Goal: Task Accomplishment & Management: Manage account settings

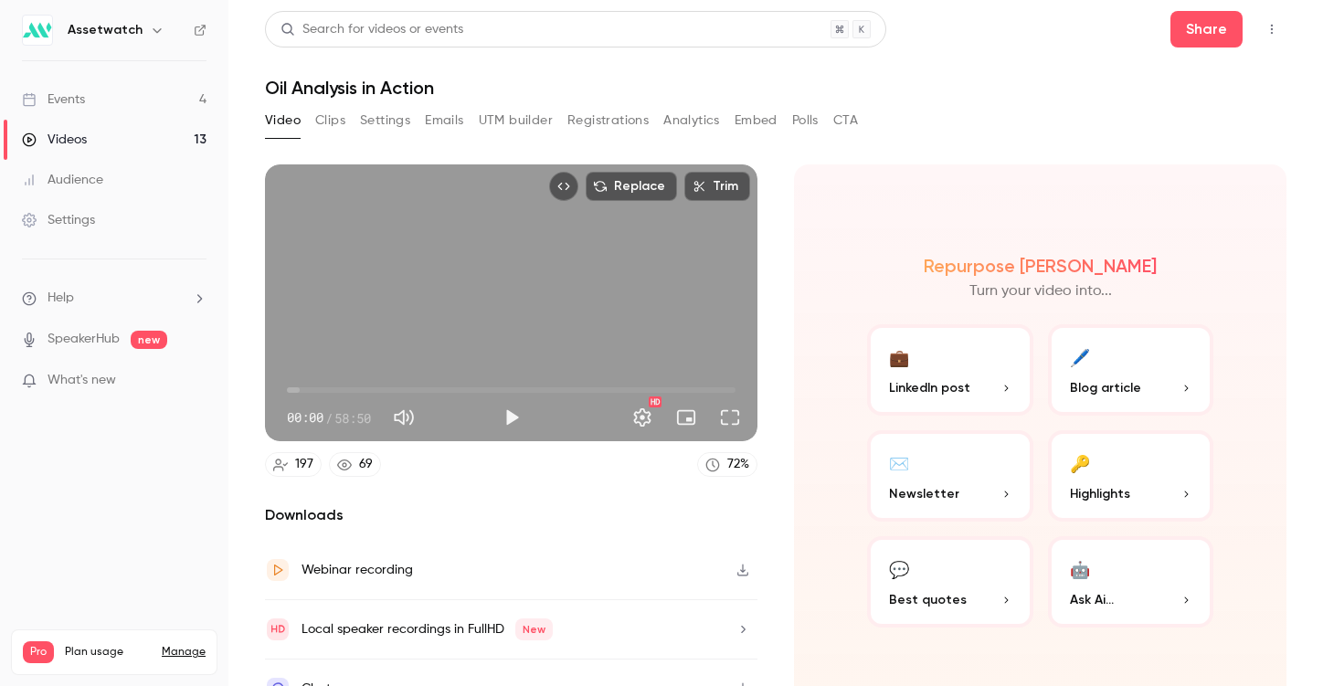
scroll to position [11, 0]
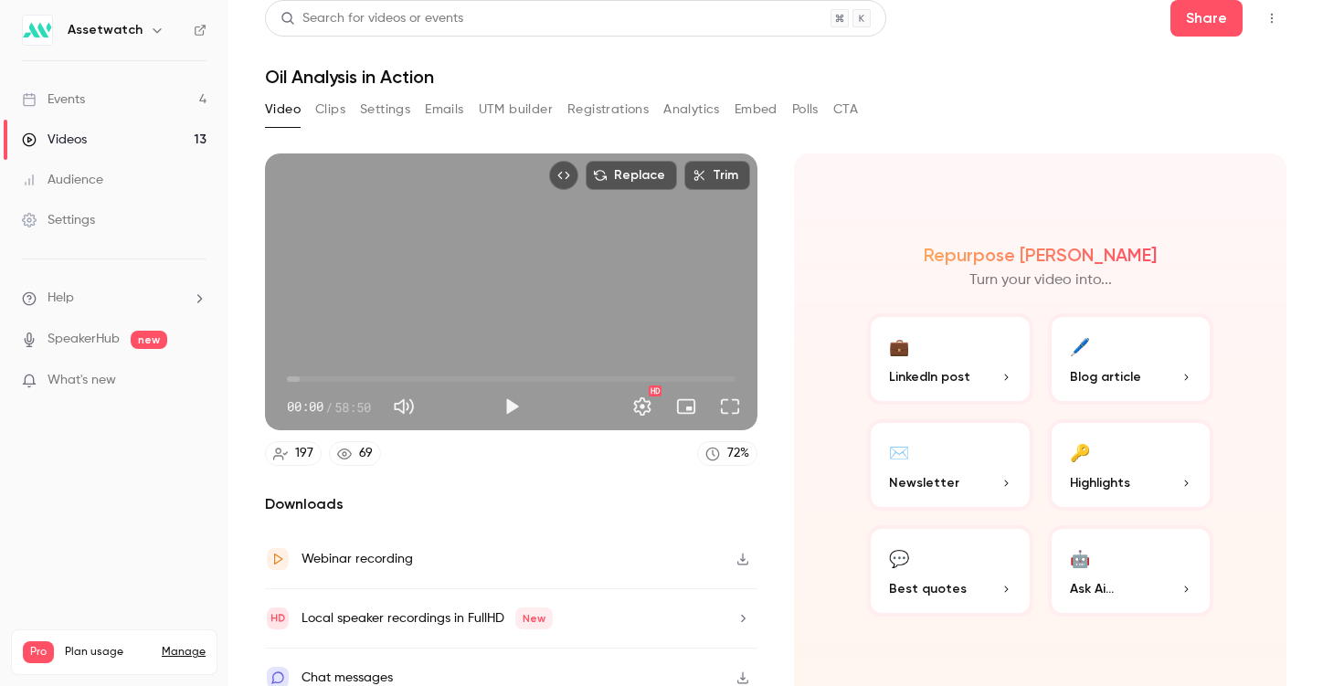
click at [630, 114] on button "Registrations" at bounding box center [607, 109] width 81 height 29
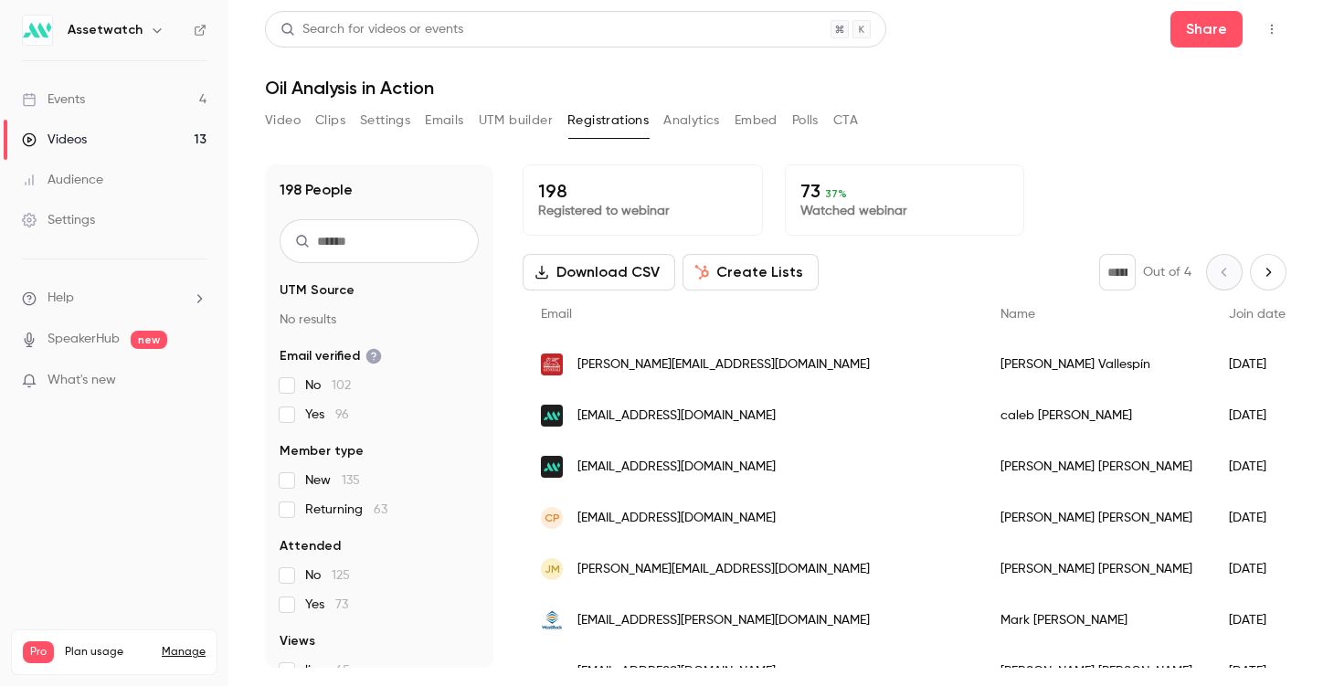
click at [695, 121] on button "Analytics" at bounding box center [691, 120] width 57 height 29
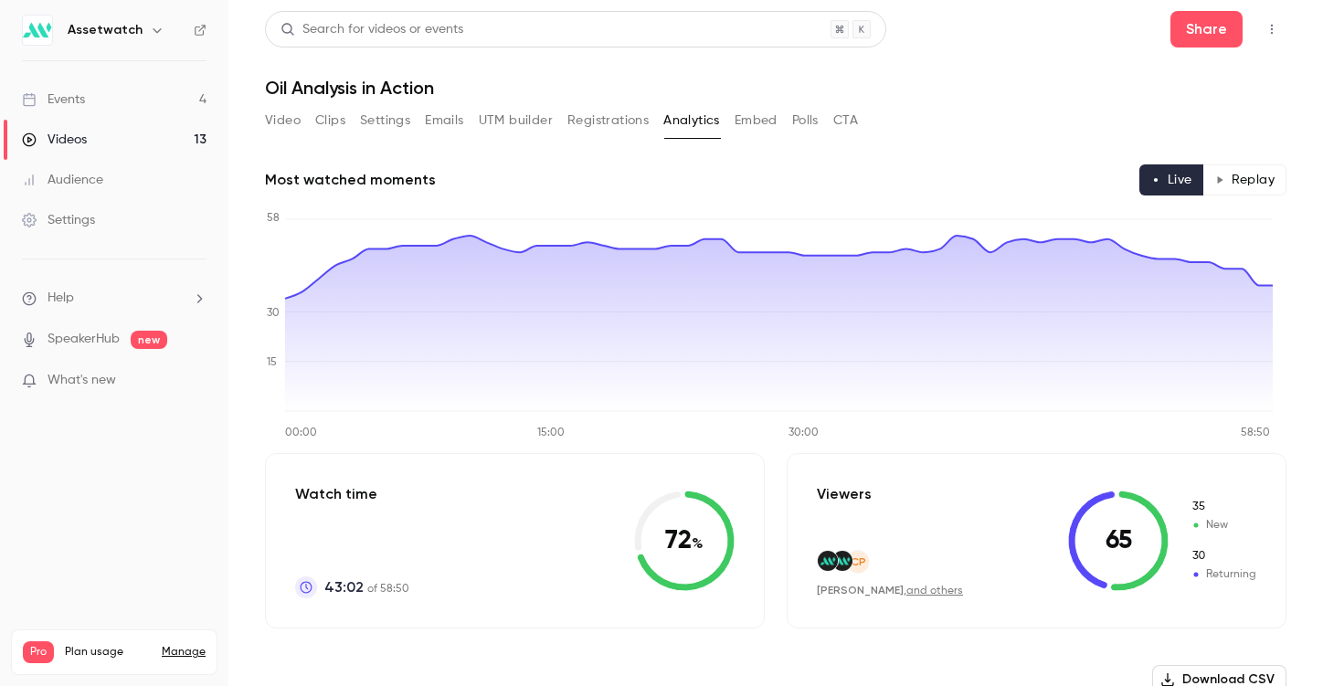
click at [798, 119] on button "Polls" at bounding box center [805, 120] width 26 height 29
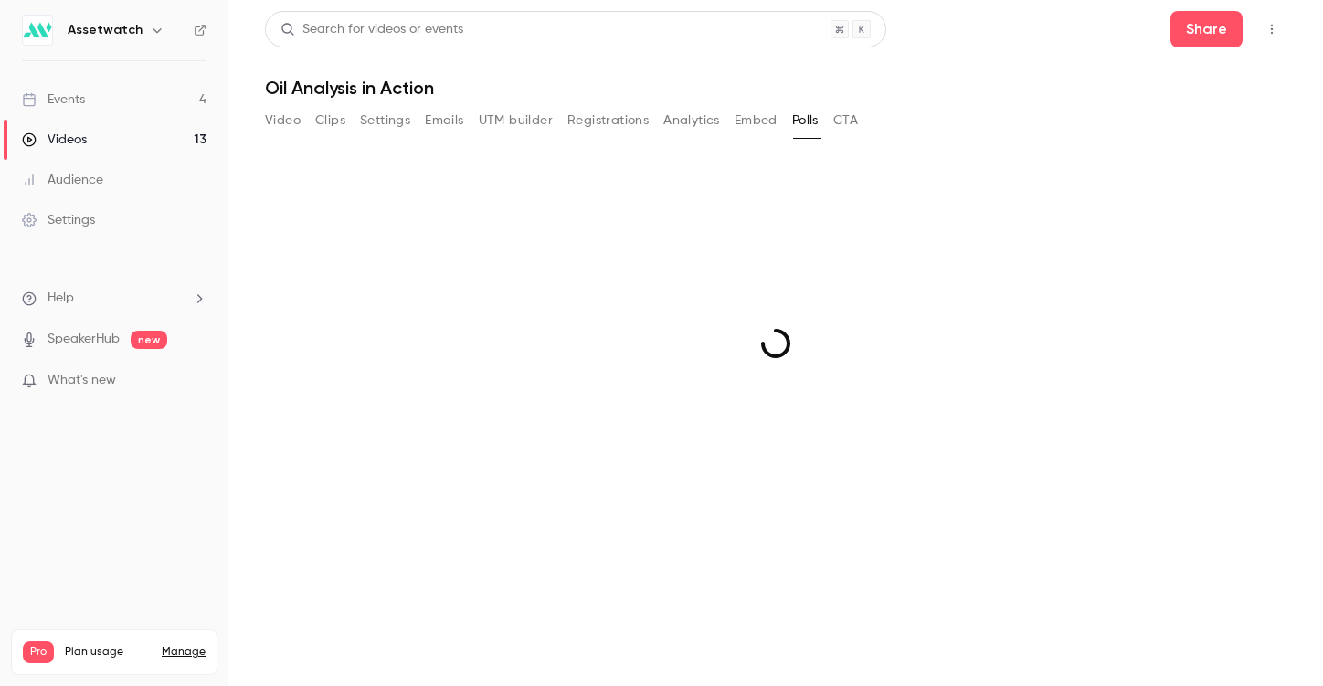
click at [798, 119] on button "Polls" at bounding box center [805, 120] width 26 height 29
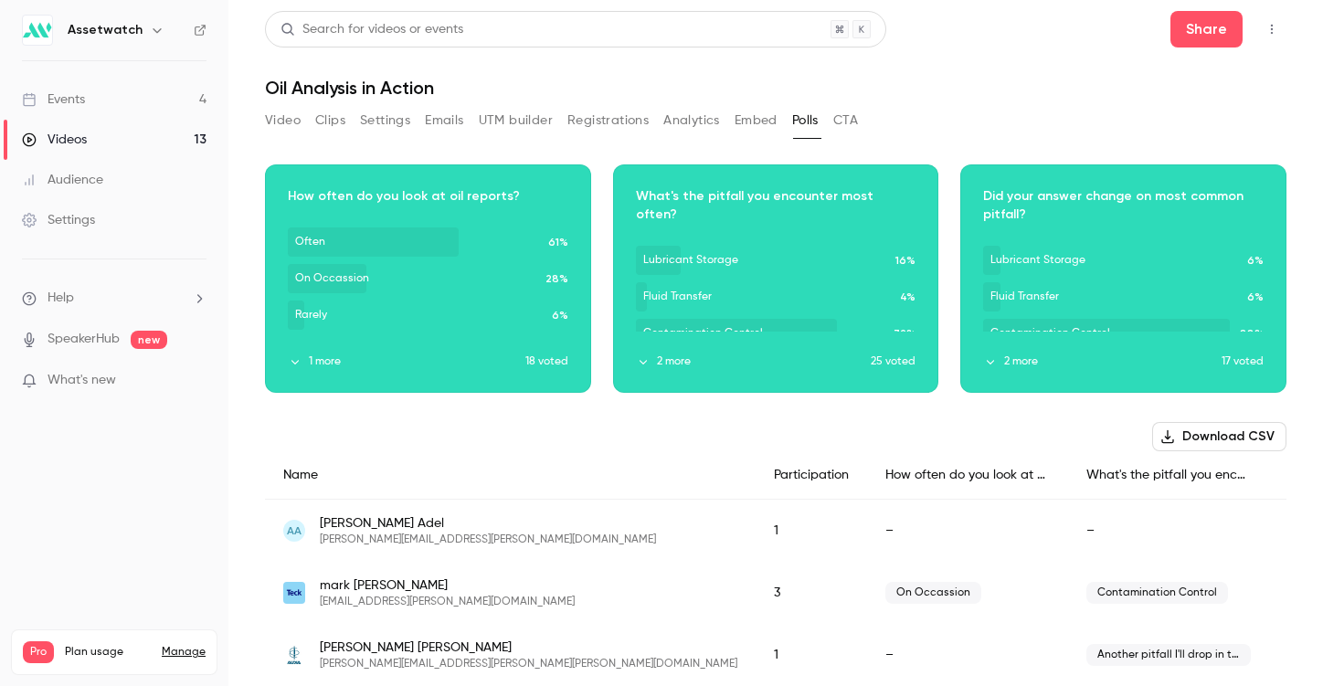
click at [743, 117] on button "Embed" at bounding box center [755, 120] width 43 height 29
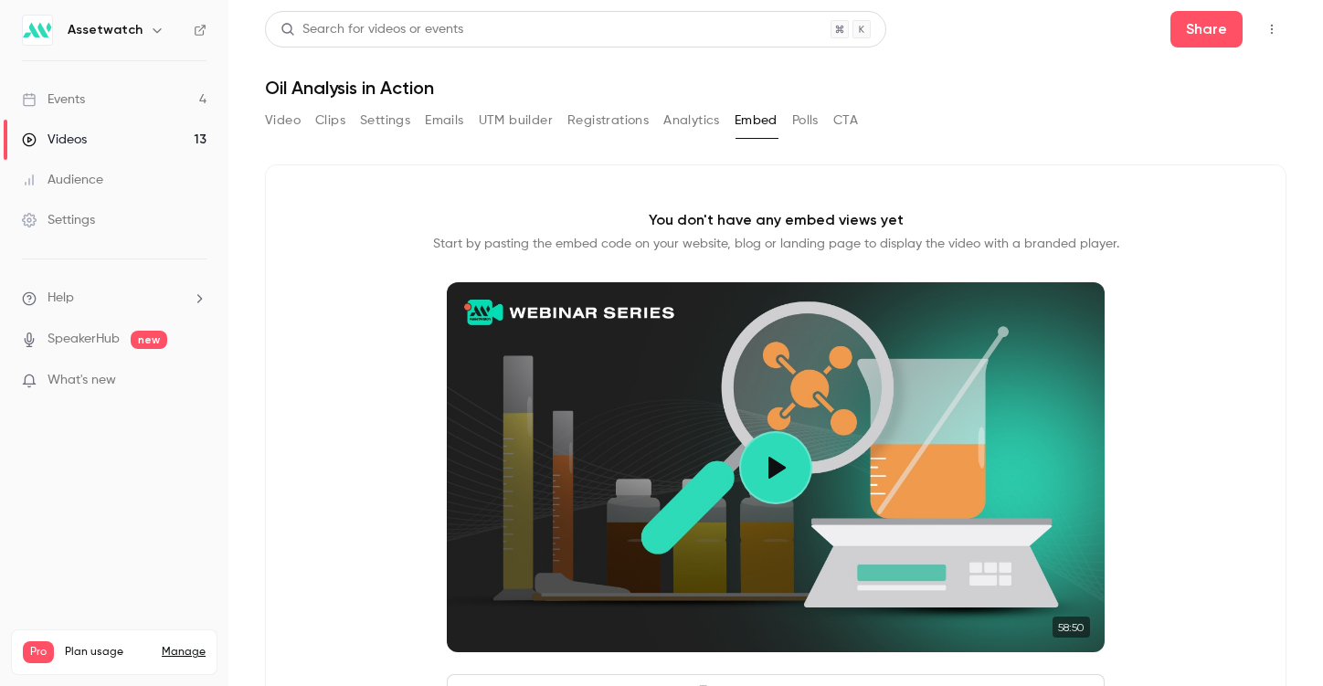
click at [836, 119] on button "CTA" at bounding box center [845, 120] width 25 height 29
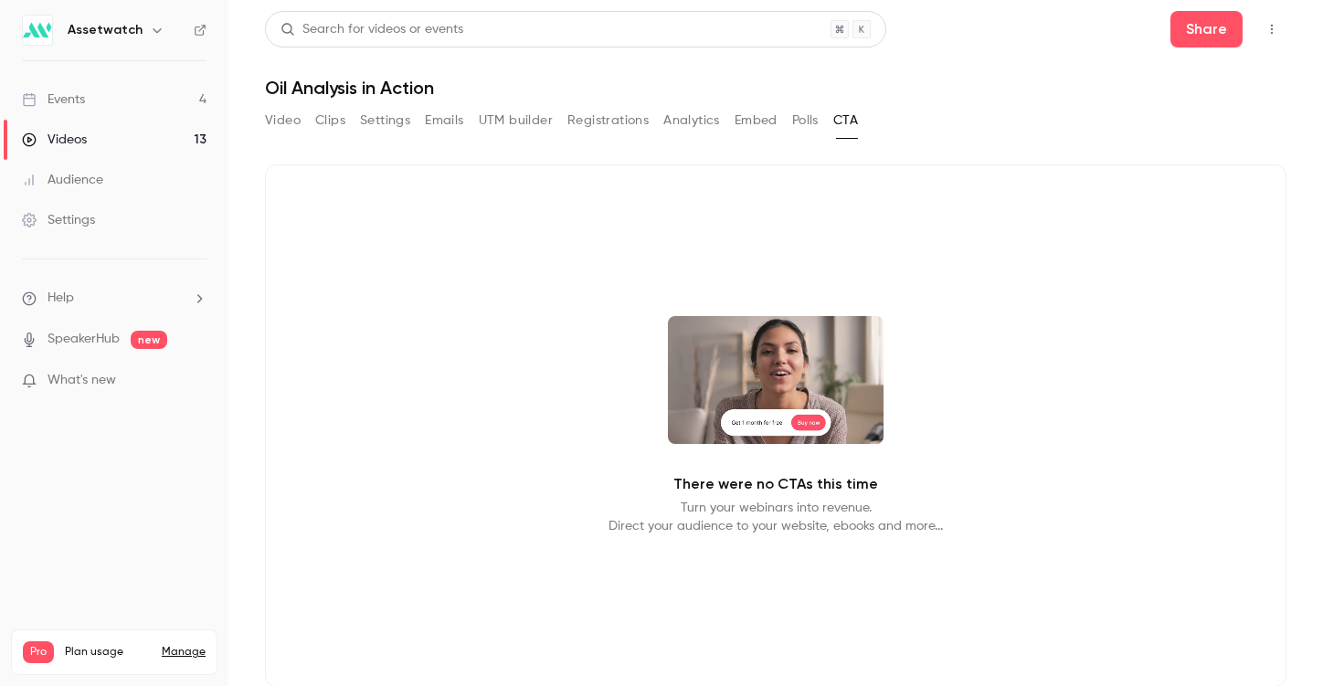
click at [798, 111] on button "Polls" at bounding box center [805, 120] width 26 height 29
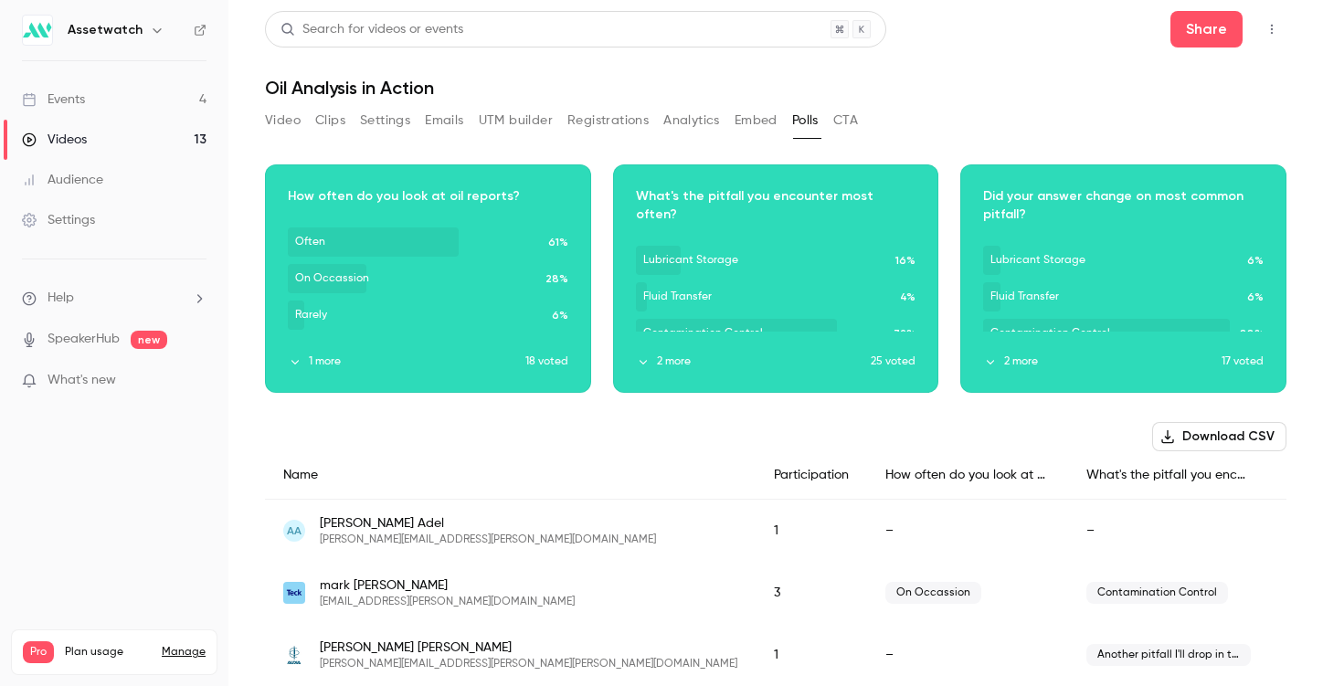
click at [295, 364] on icon "button" at bounding box center [295, 361] width 13 height 13
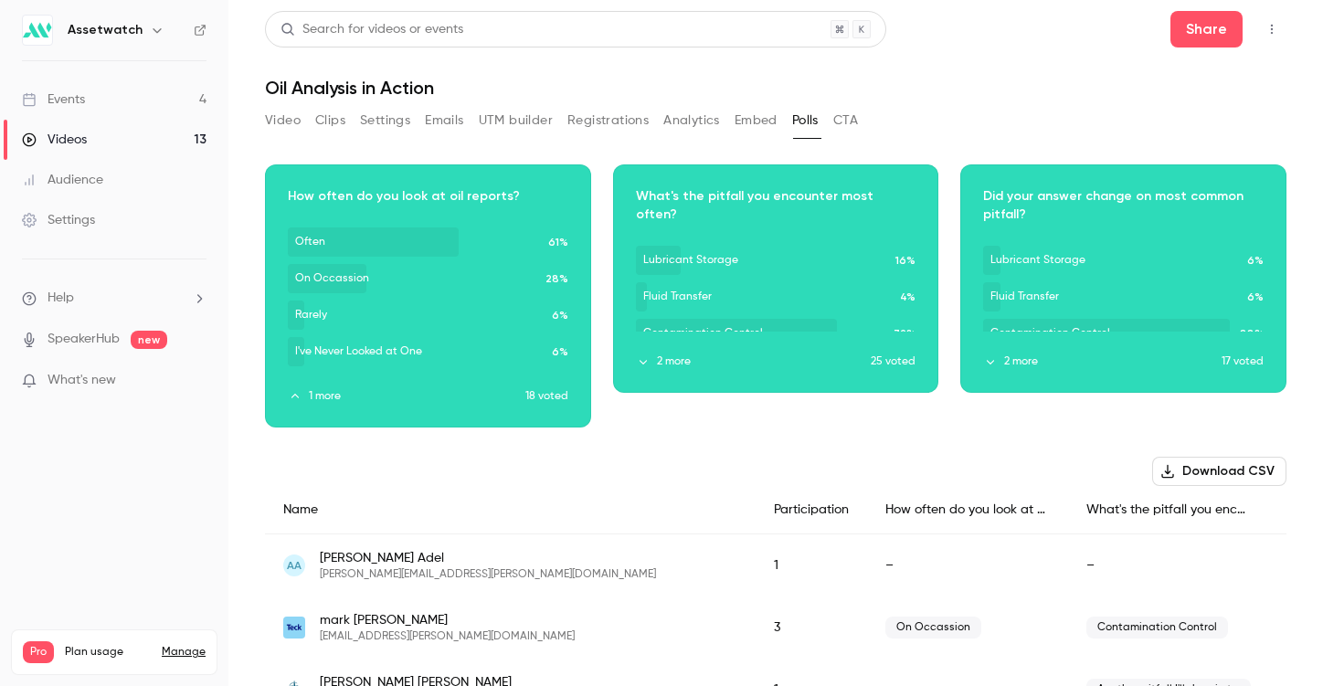
click at [648, 367] on button "2 more" at bounding box center [754, 361] width 236 height 16
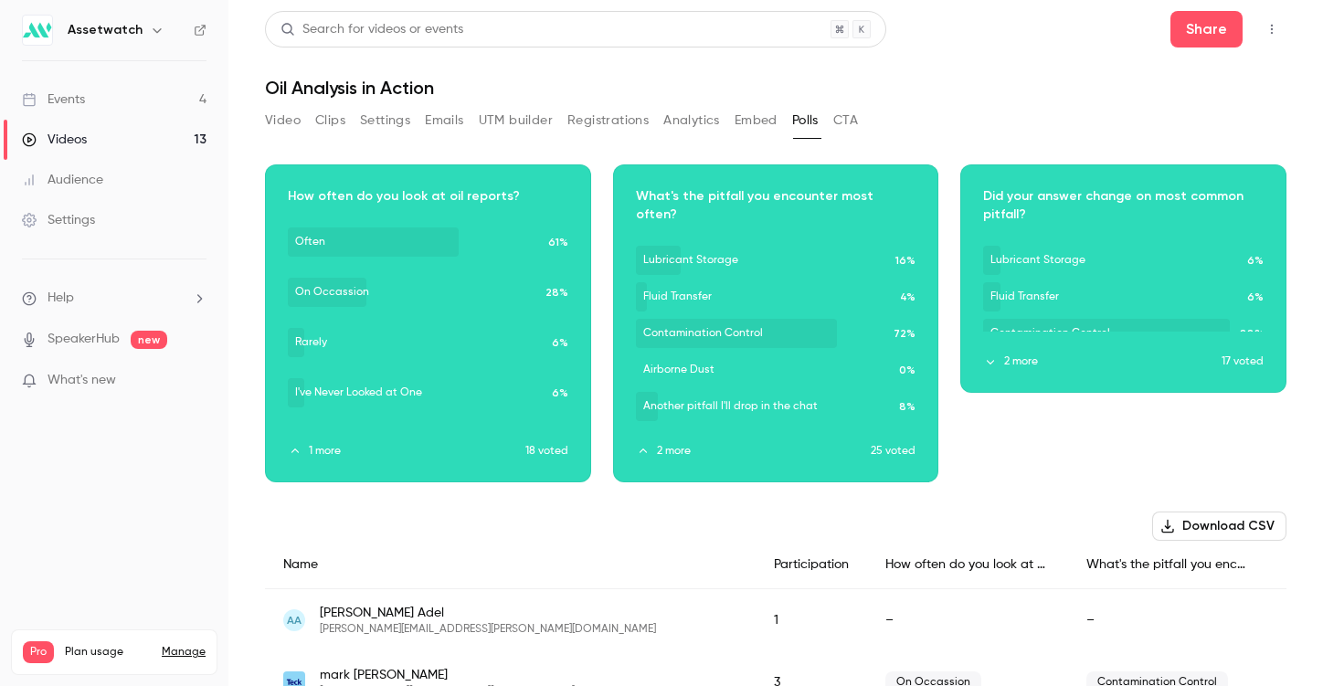
click at [975, 356] on div "Download image" at bounding box center [1123, 278] width 324 height 227
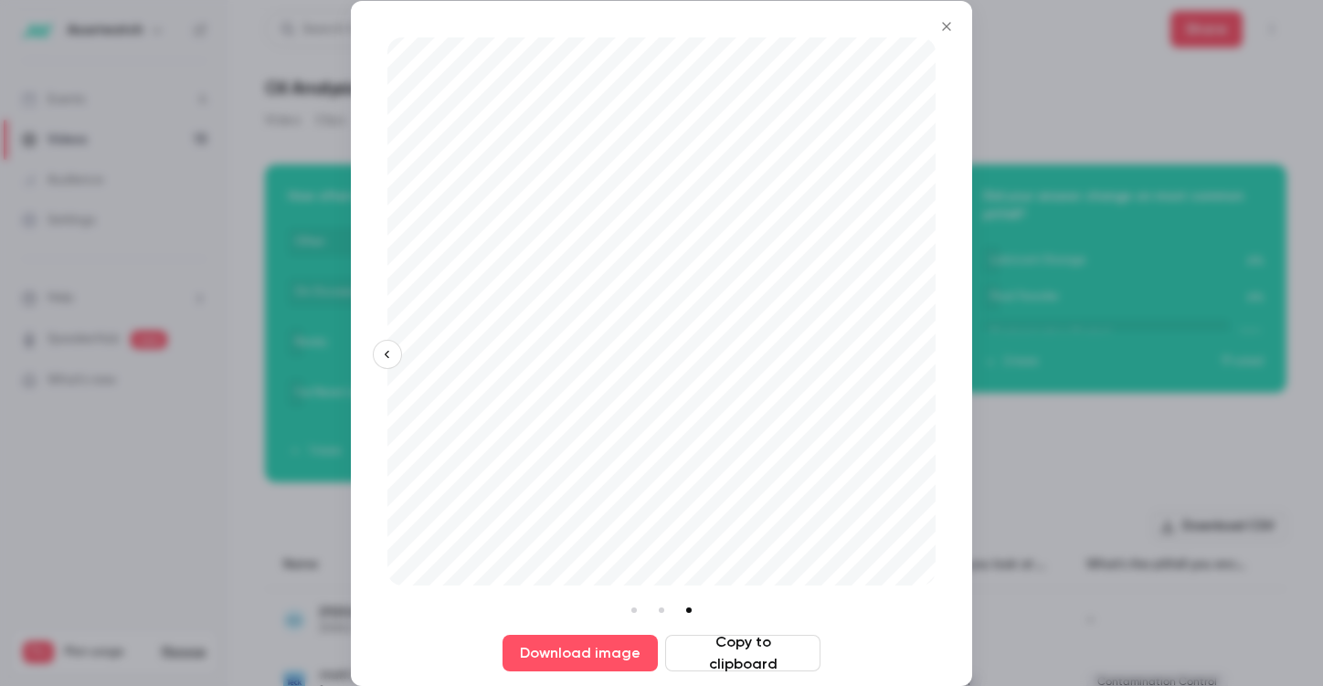
click at [948, 28] on icon "Close" at bounding box center [946, 26] width 22 height 15
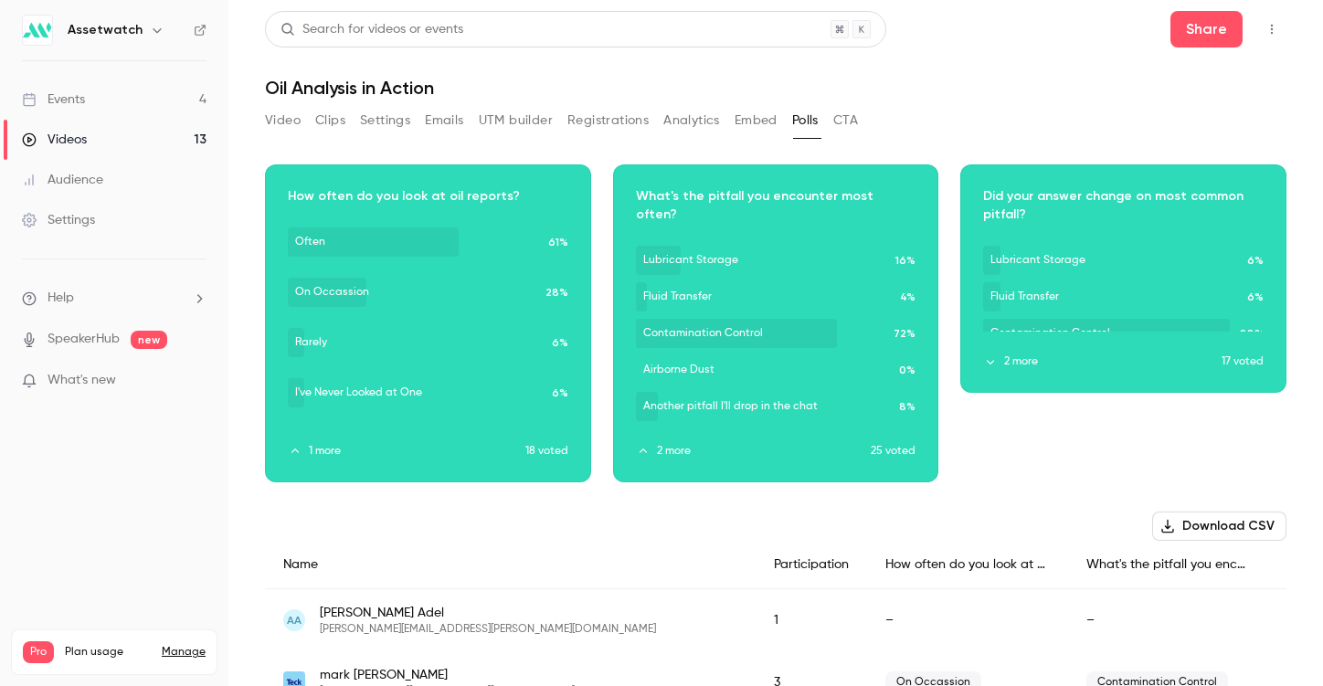
click at [1002, 361] on button "2 more" at bounding box center [1102, 361] width 238 height 16
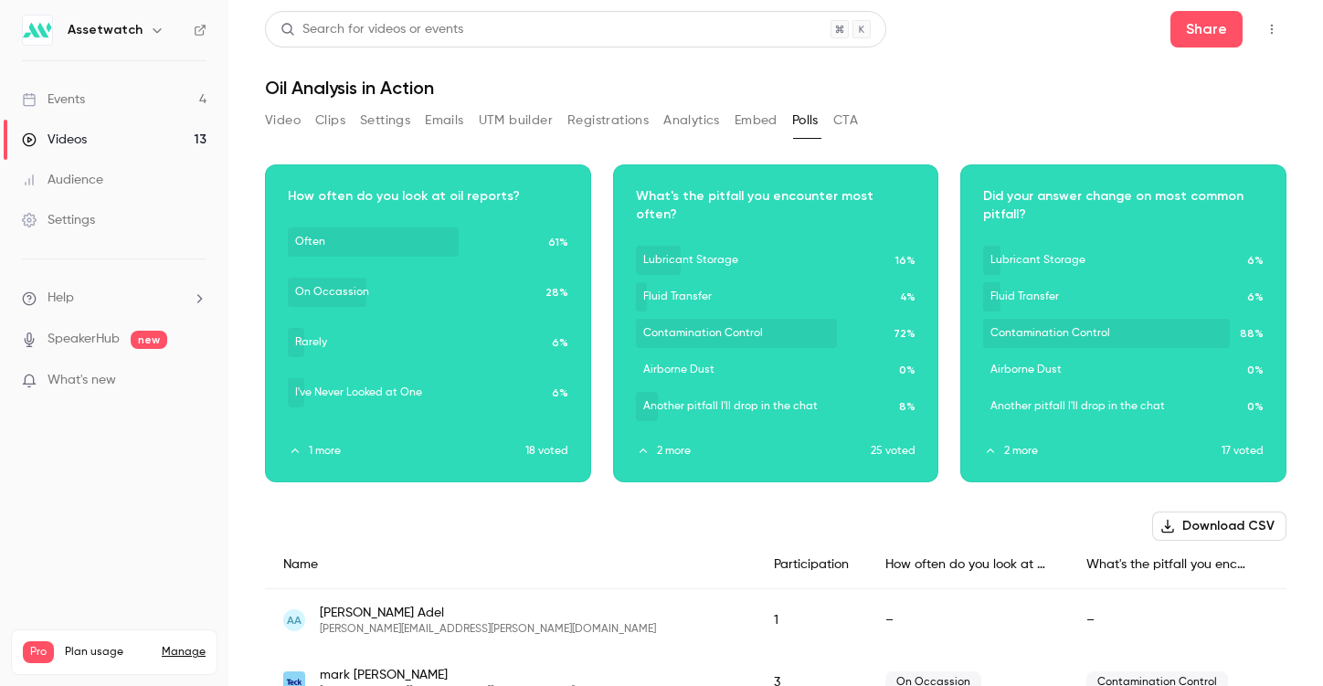
click at [290, 448] on icon "button" at bounding box center [295, 451] width 13 height 13
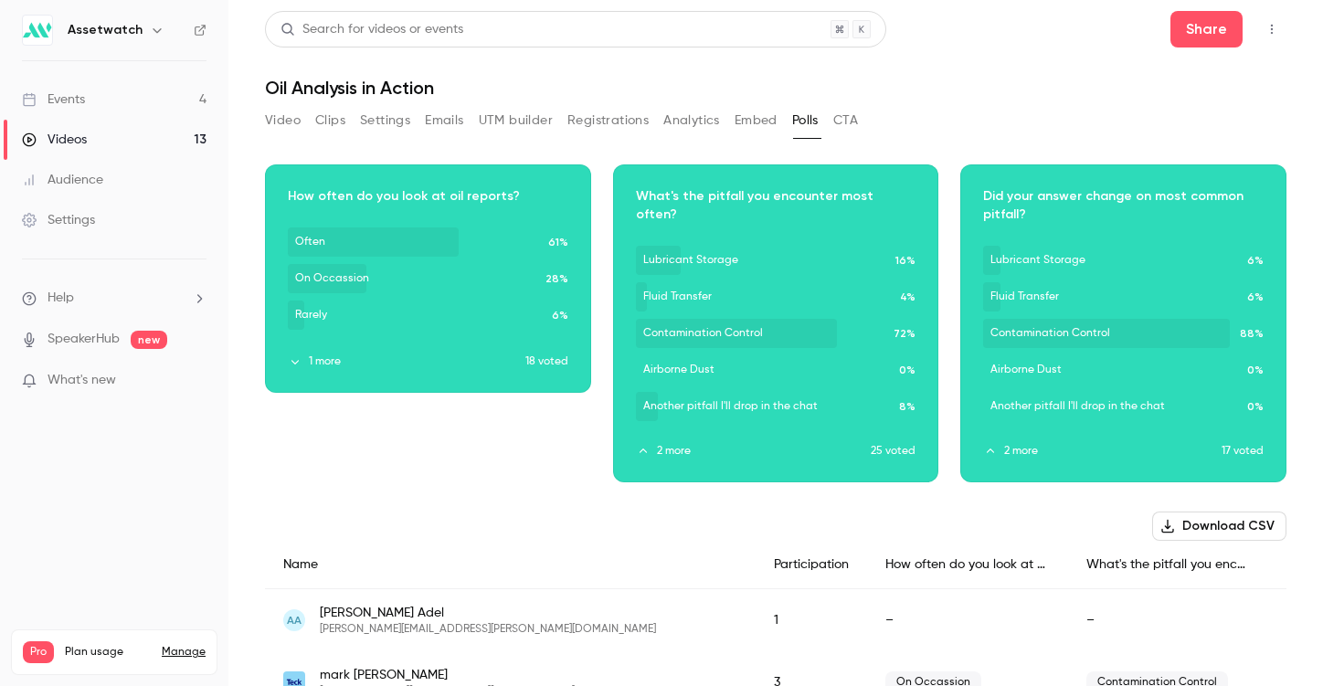
click at [426, 259] on icon "button" at bounding box center [427, 265] width 15 height 13
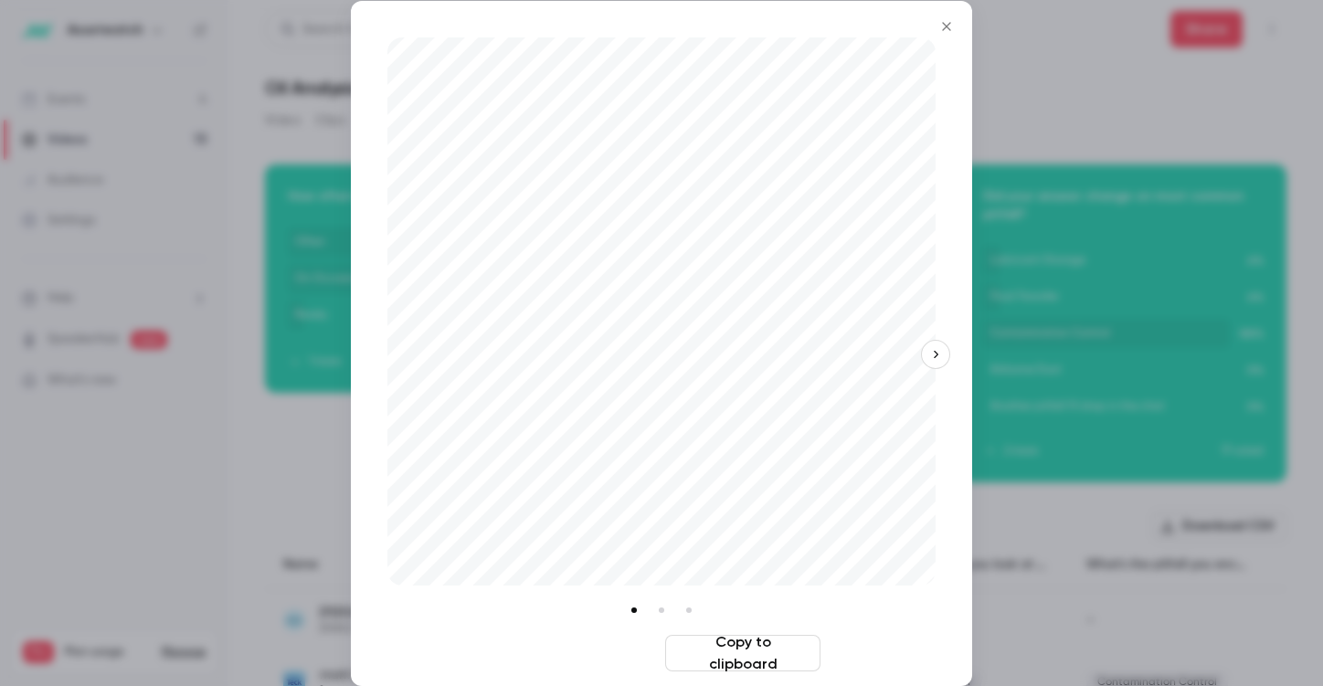
click at [627, 649] on button "Download image" at bounding box center [579, 653] width 155 height 37
click at [1123, 338] on div at bounding box center [661, 343] width 1323 height 686
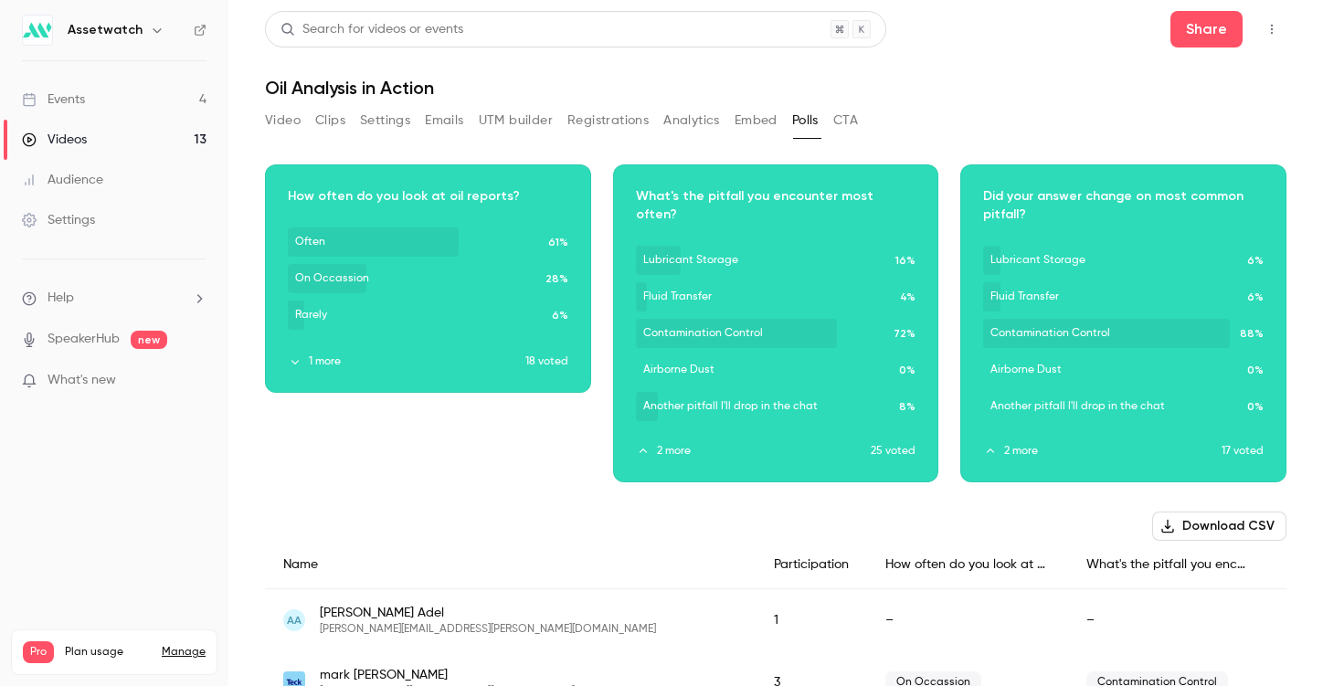
click at [770, 310] on icon "button" at bounding box center [775, 310] width 15 height 13
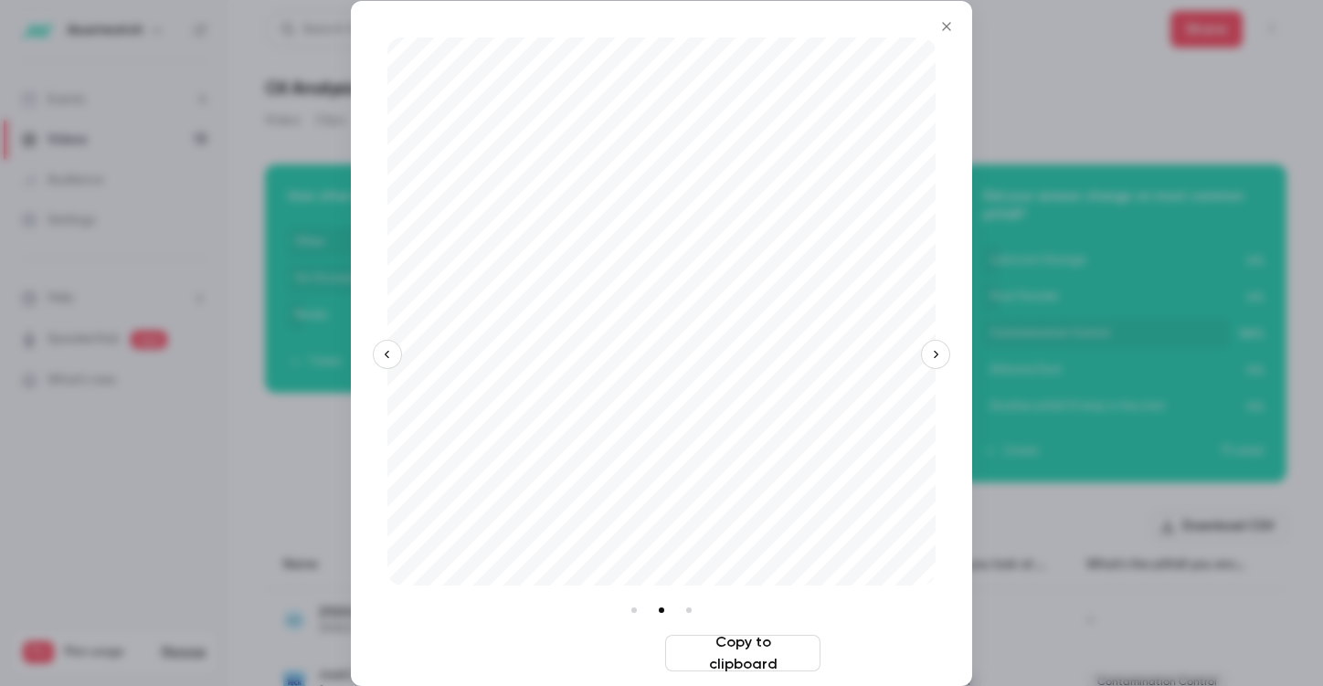
click at [589, 648] on button "Download image" at bounding box center [579, 653] width 155 height 37
click at [1108, 349] on div at bounding box center [661, 343] width 1323 height 686
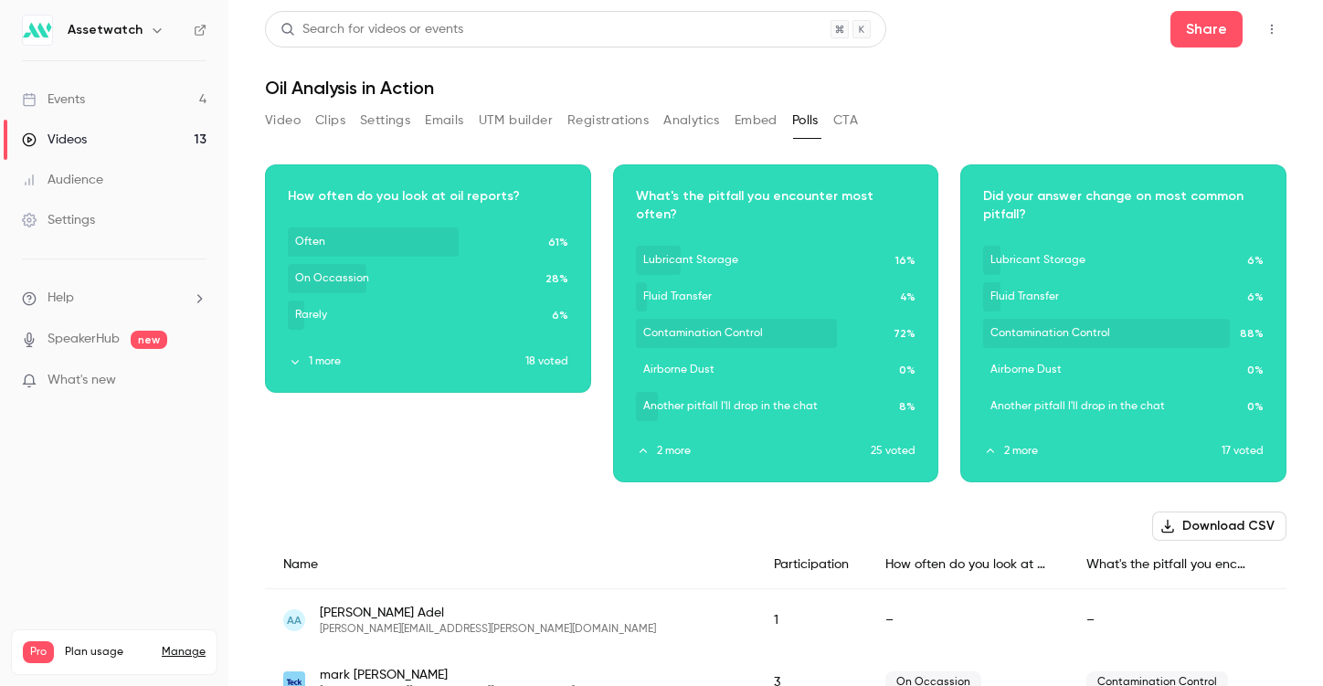
click at [1123, 315] on icon "button" at bounding box center [1123, 310] width 15 height 13
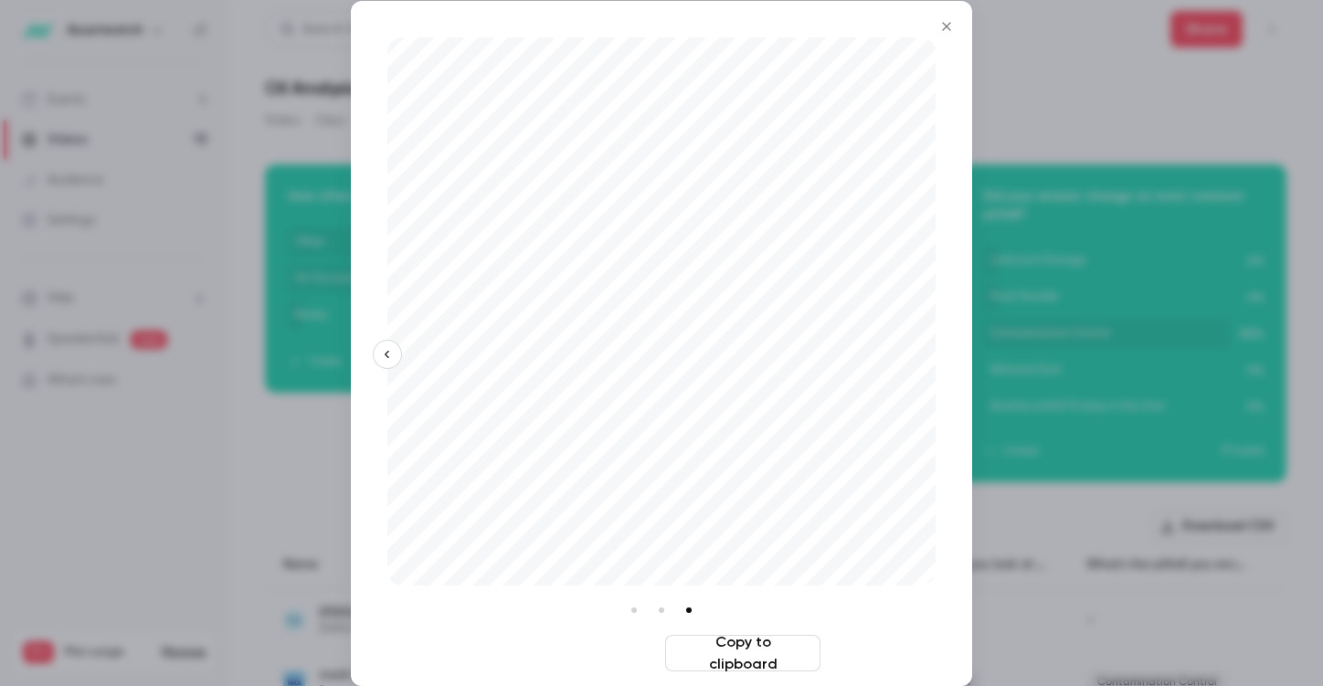
click at [546, 664] on button "Download image" at bounding box center [579, 653] width 155 height 37
click at [935, 26] on icon "Close" at bounding box center [946, 26] width 22 height 15
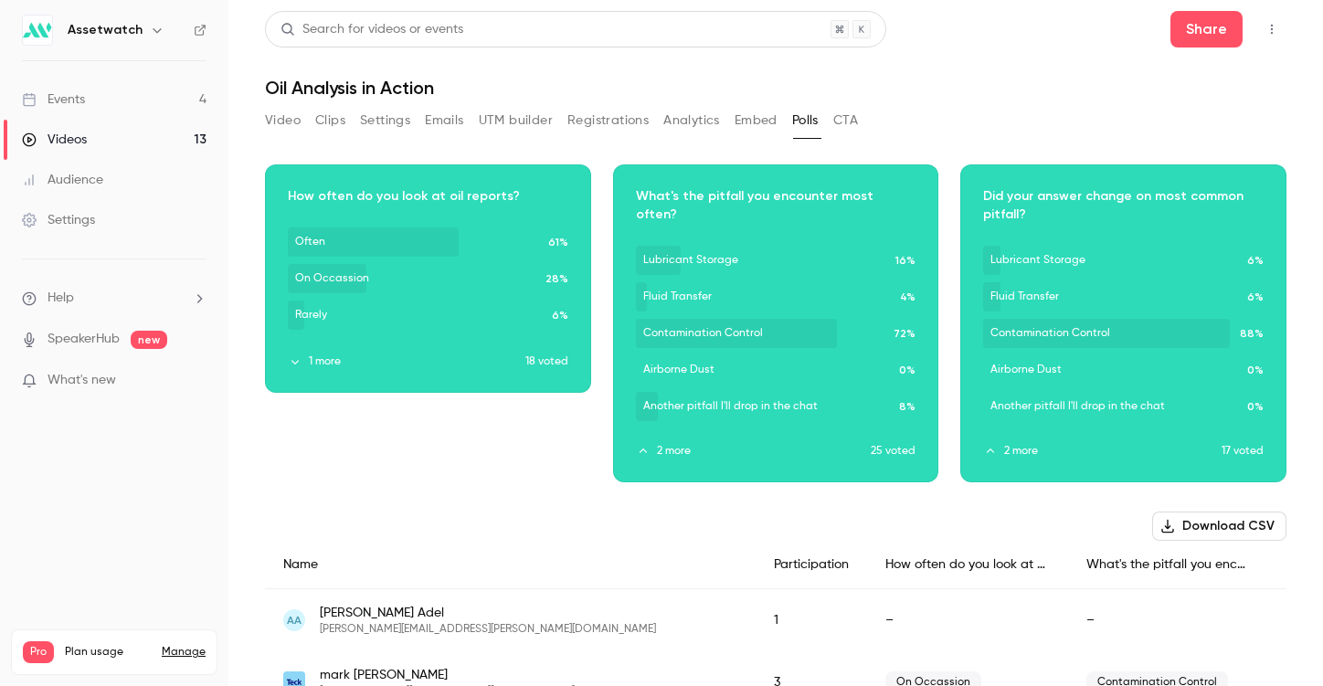
click at [389, 129] on button "Settings" at bounding box center [385, 120] width 50 height 29
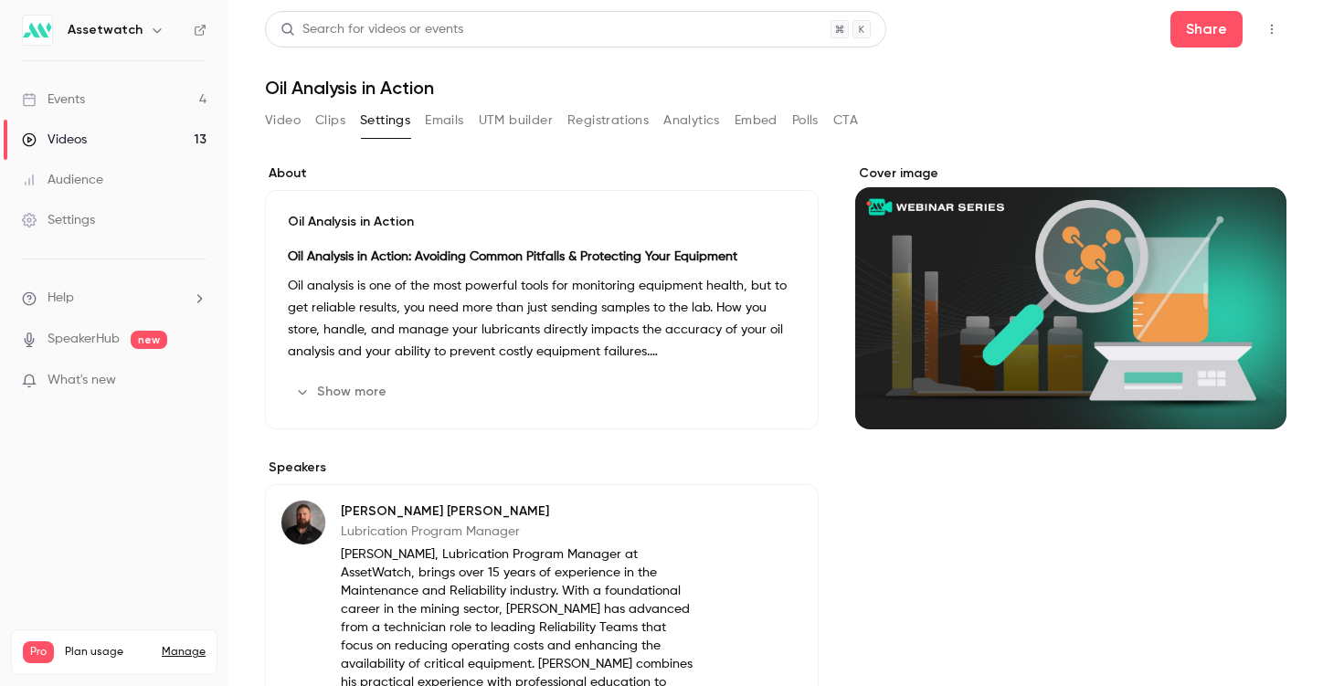
click at [435, 124] on button "Emails" at bounding box center [444, 120] width 38 height 29
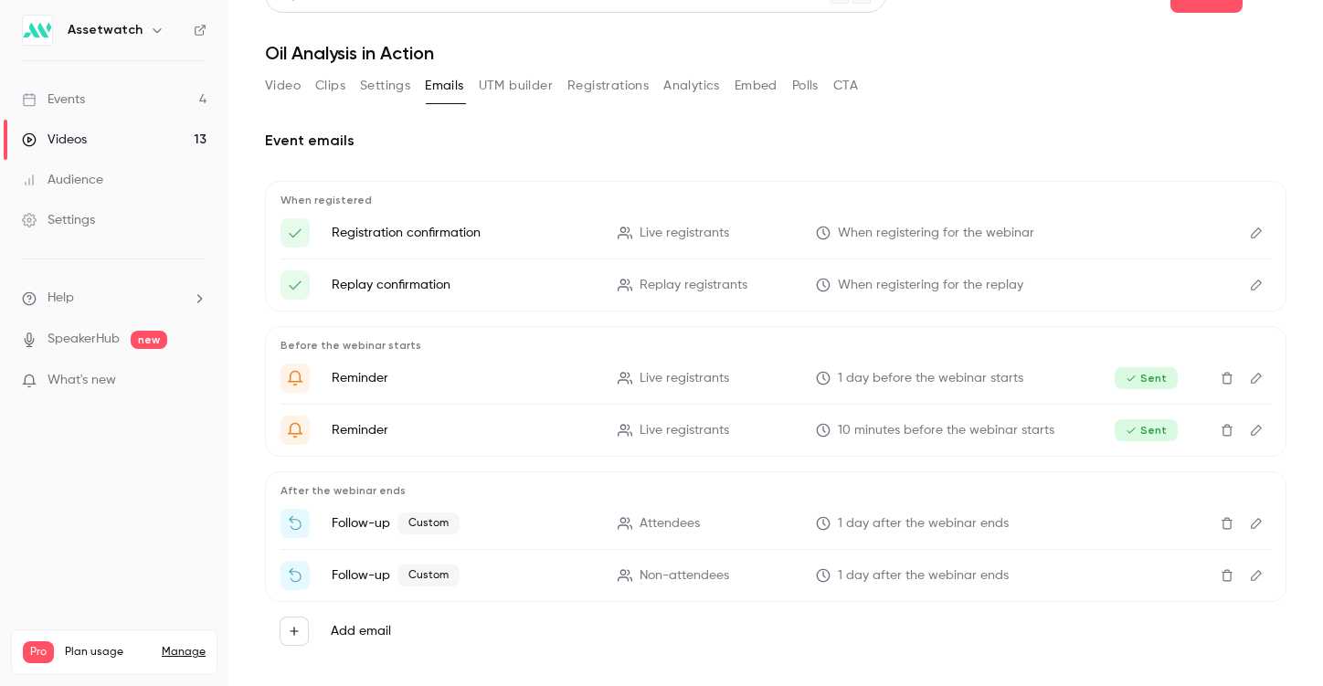
scroll to position [46, 0]
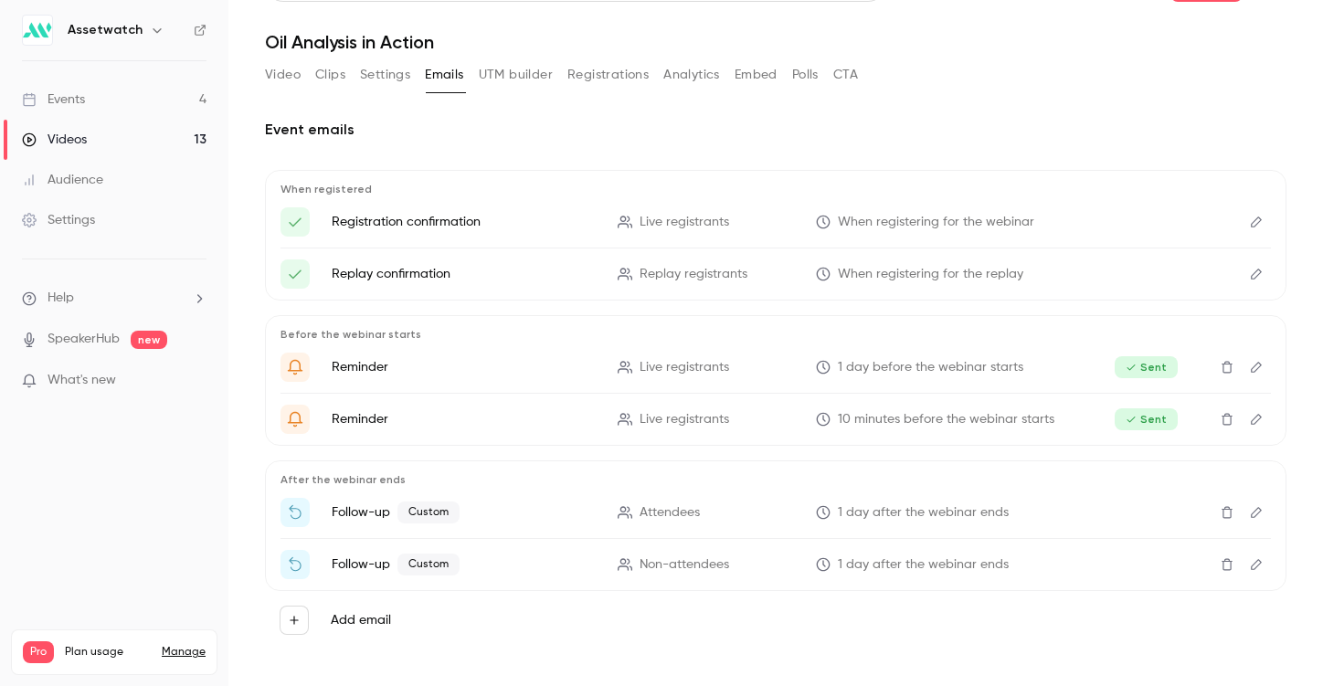
click at [1250, 514] on icon "Edit" at bounding box center [1255, 512] width 11 height 11
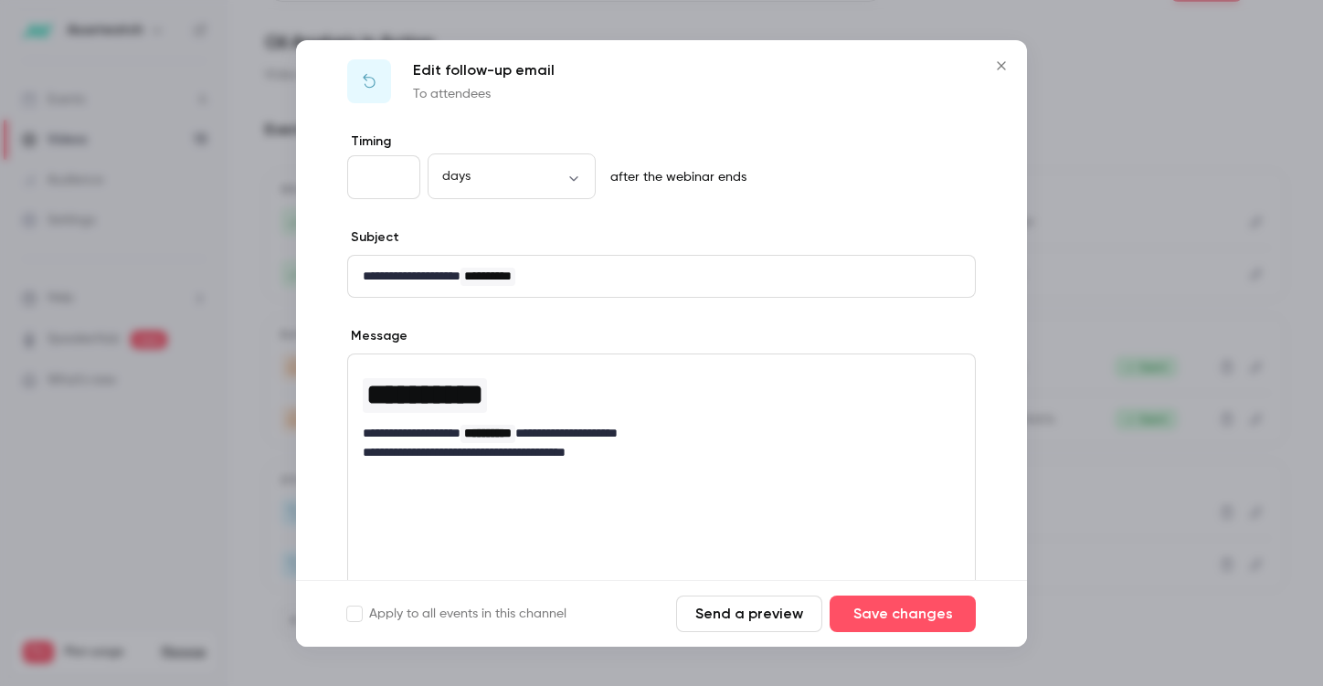
scroll to position [0, 0]
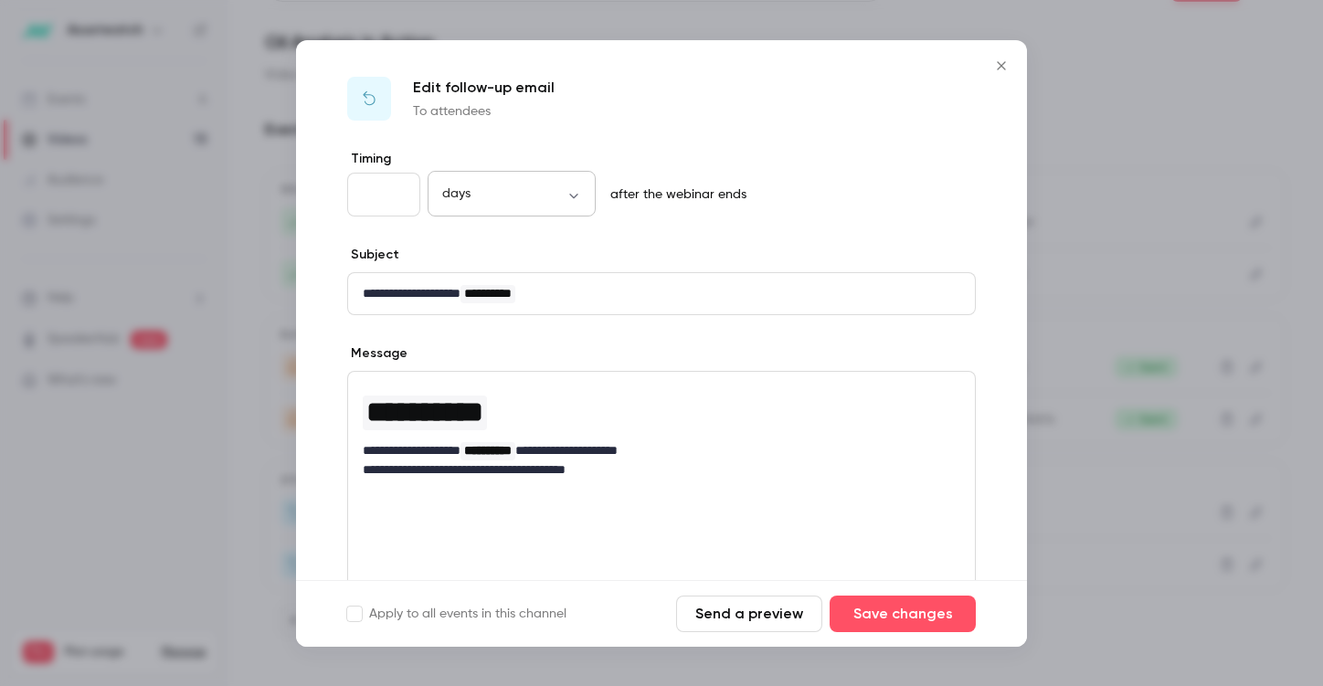
click at [495, 186] on body "**********" at bounding box center [661, 343] width 1323 height 686
click at [479, 307] on li "hours" at bounding box center [511, 302] width 168 height 47
type input "*****"
click at [386, 209] on input "*" at bounding box center [383, 195] width 73 height 44
drag, startPoint x: 365, startPoint y: 195, endPoint x: 332, endPoint y: 195, distance: 33.8
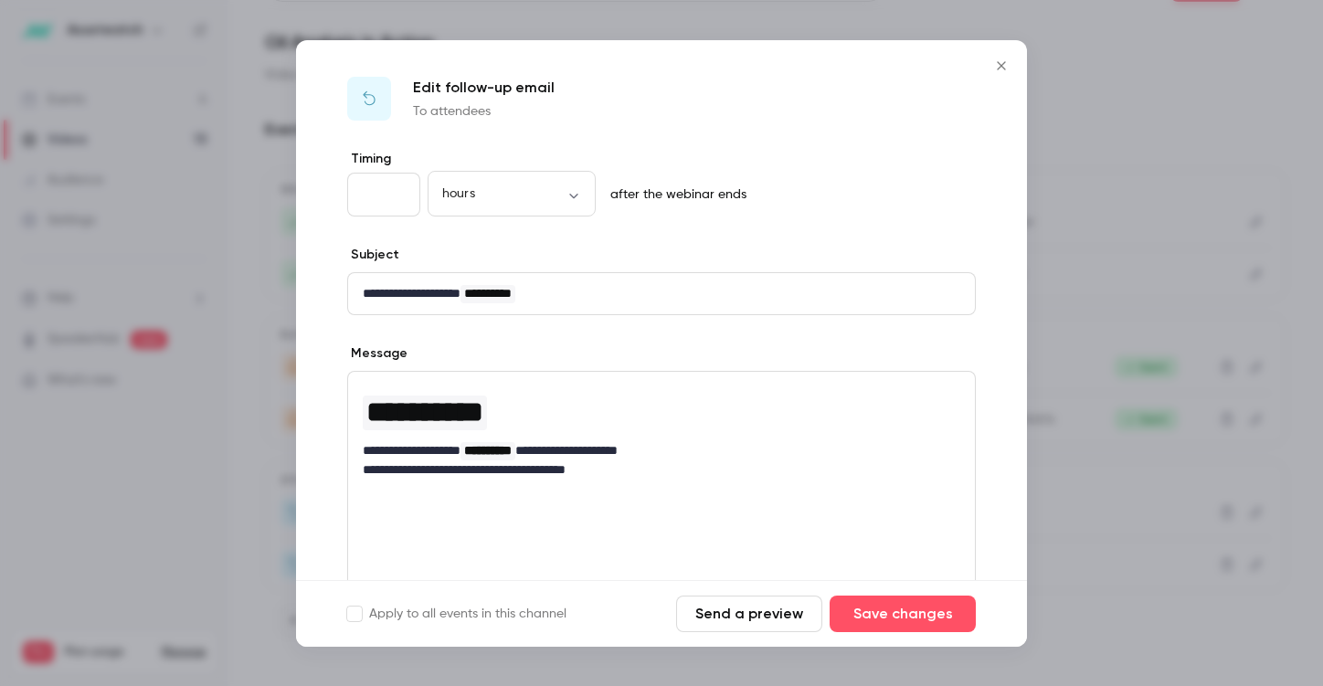
click at [332, 195] on div "**********" at bounding box center [661, 479] width 731 height 659
type input "**"
click at [864, 625] on button "Save changes" at bounding box center [902, 614] width 146 height 37
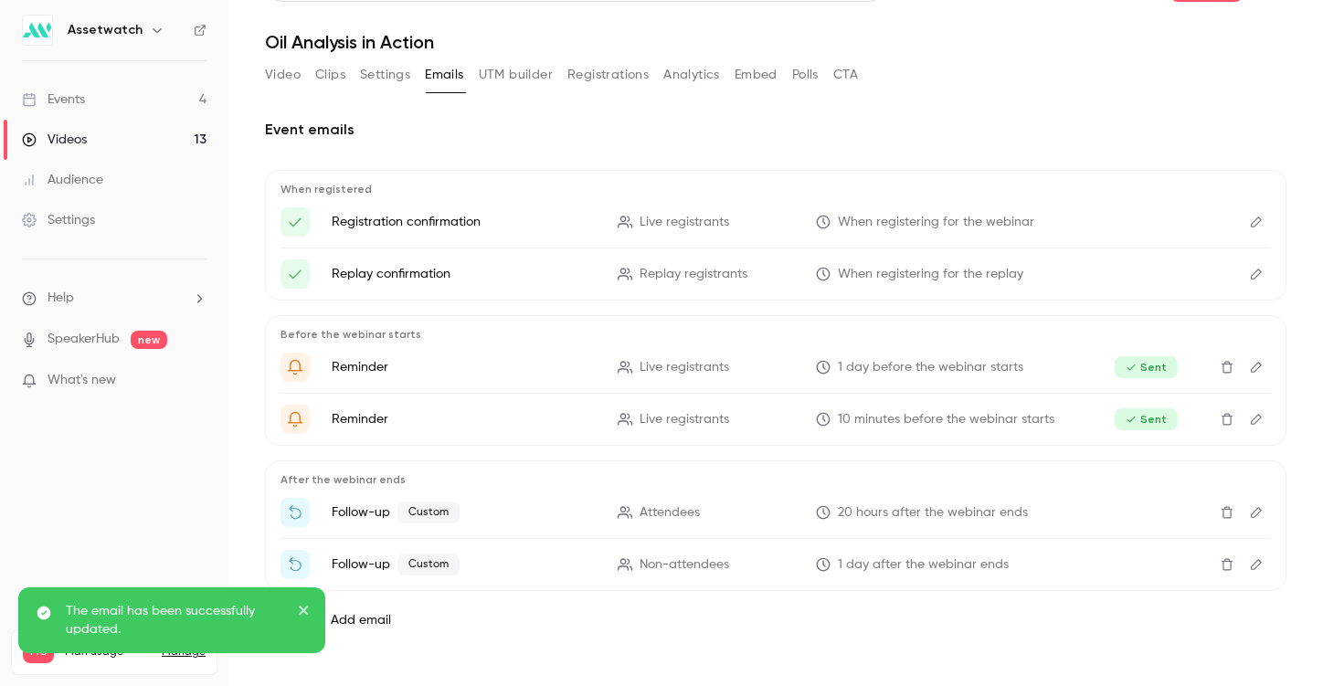
click at [1250, 565] on icon "Edit" at bounding box center [1255, 564] width 11 height 11
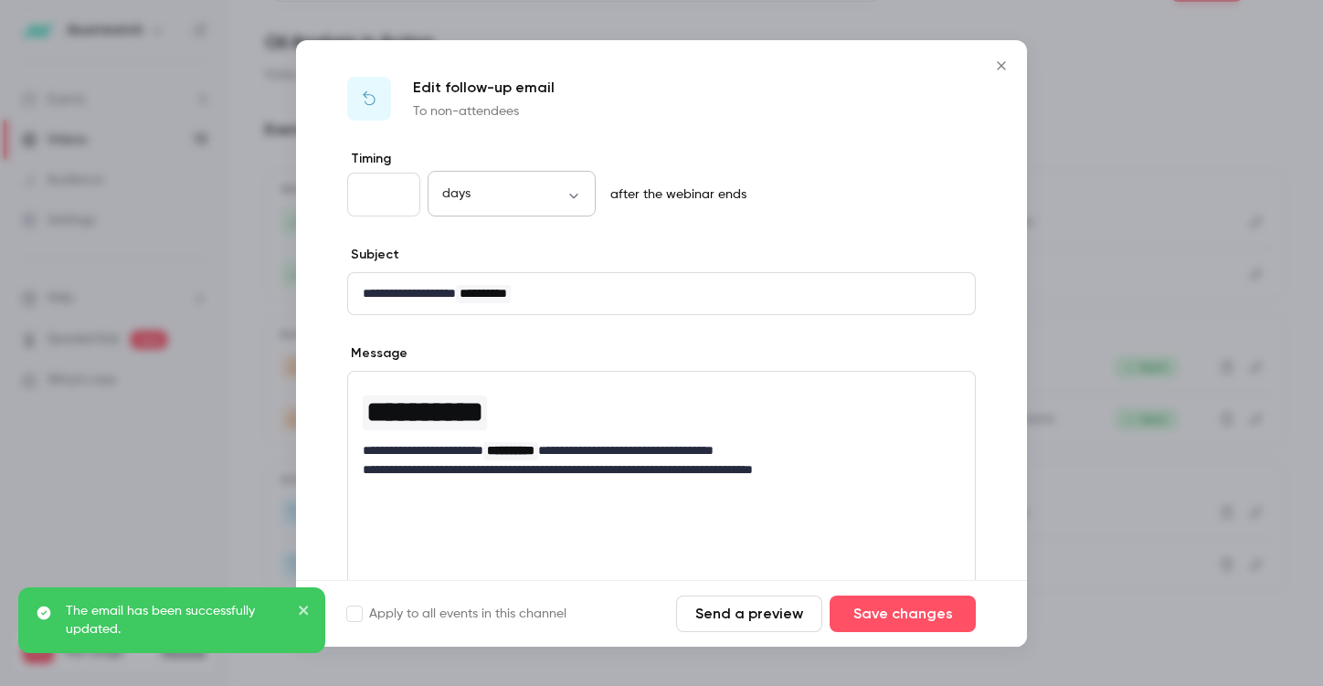
click at [556, 186] on body "**********" at bounding box center [661, 343] width 1323 height 686
click at [495, 300] on li "hours" at bounding box center [511, 302] width 168 height 47
type input "*****"
drag, startPoint x: 385, startPoint y: 201, endPoint x: 313, endPoint y: 201, distance: 71.2
click at [313, 201] on div "**********" at bounding box center [661, 479] width 731 height 659
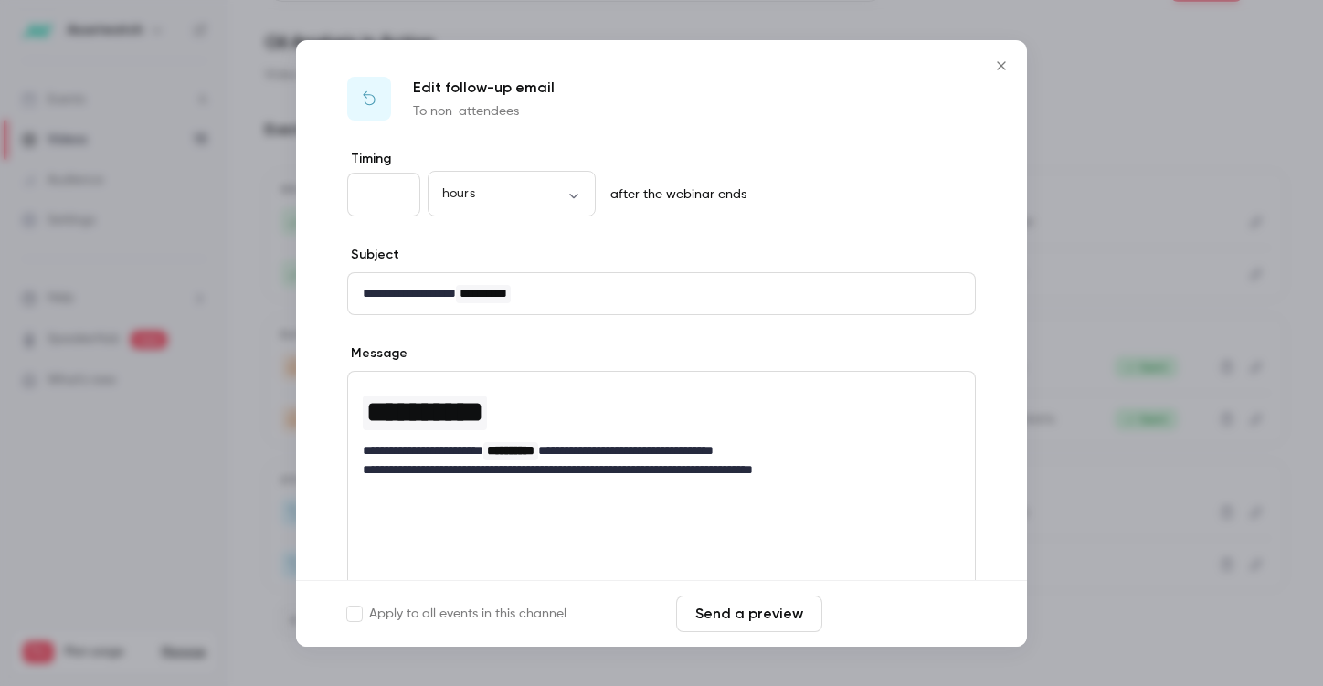
type input "**"
click at [912, 611] on button "Save changes" at bounding box center [902, 614] width 146 height 37
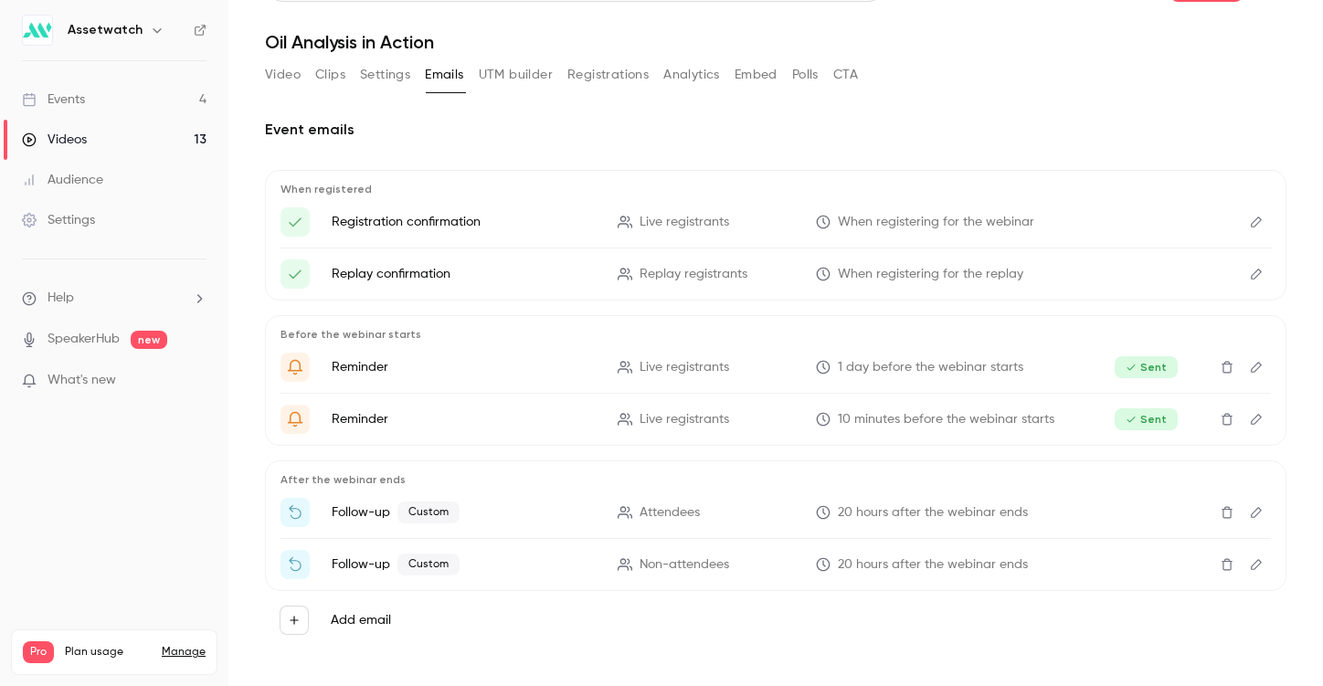
click at [87, 96] on link "Events 4" at bounding box center [114, 99] width 228 height 40
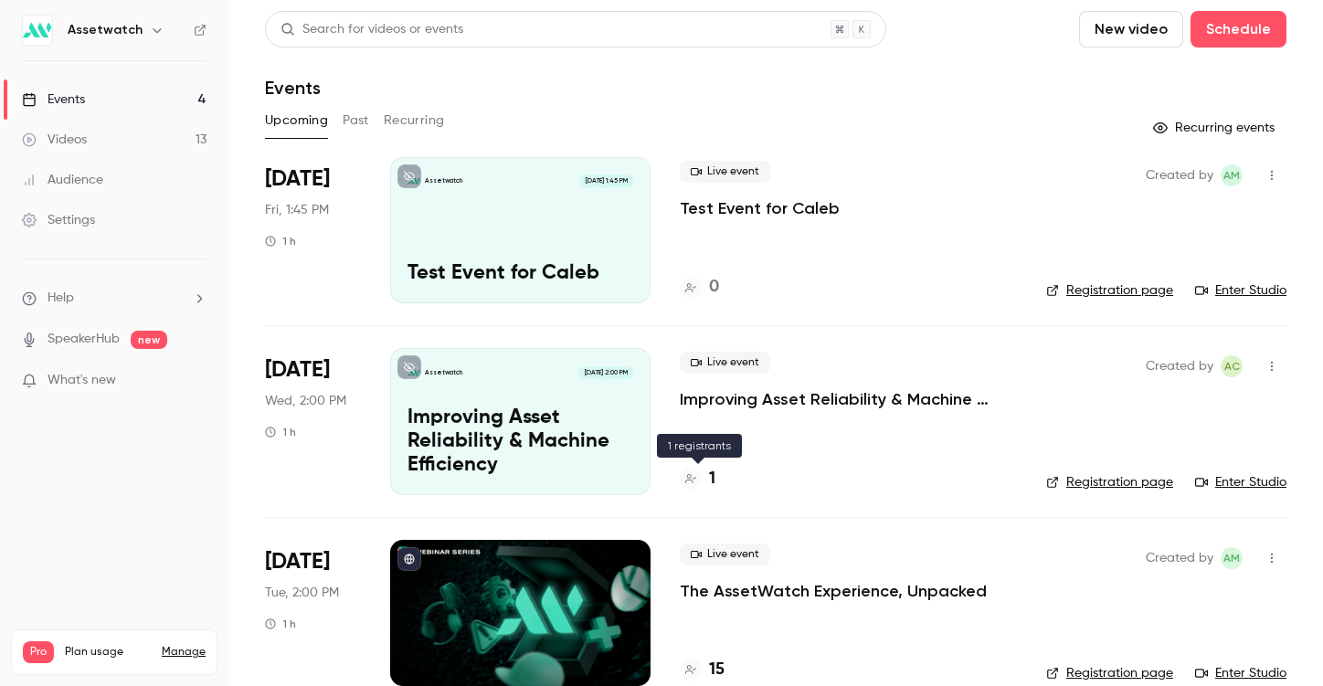
click at [690, 480] on icon at bounding box center [690, 478] width 11 height 9
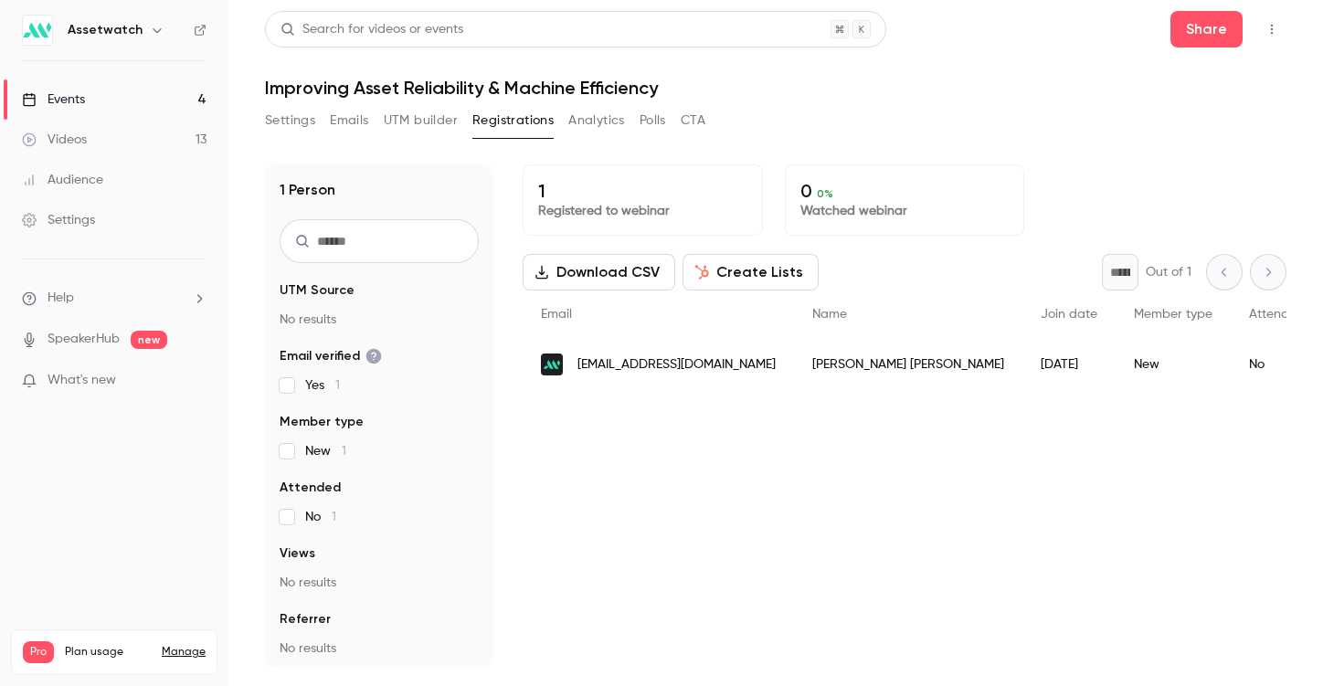
click at [66, 151] on link "Videos 13" at bounding box center [114, 140] width 228 height 40
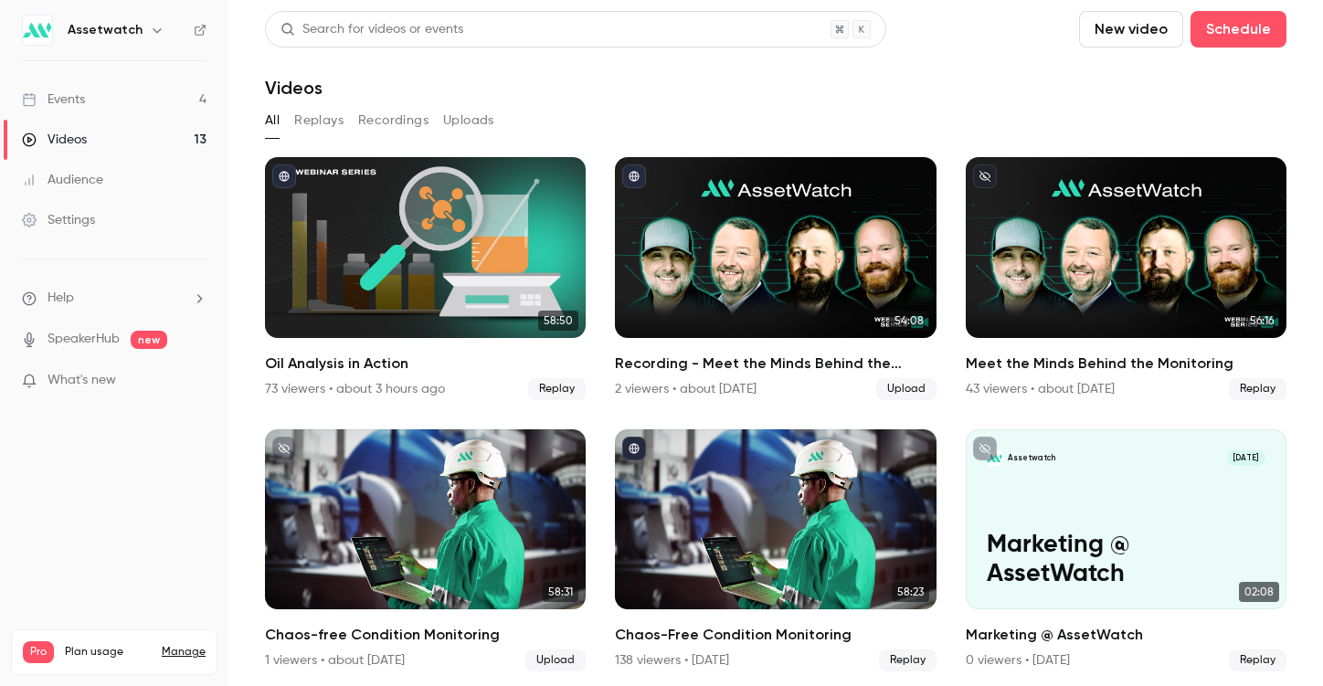
click at [151, 35] on icon "button" at bounding box center [157, 30] width 15 height 15
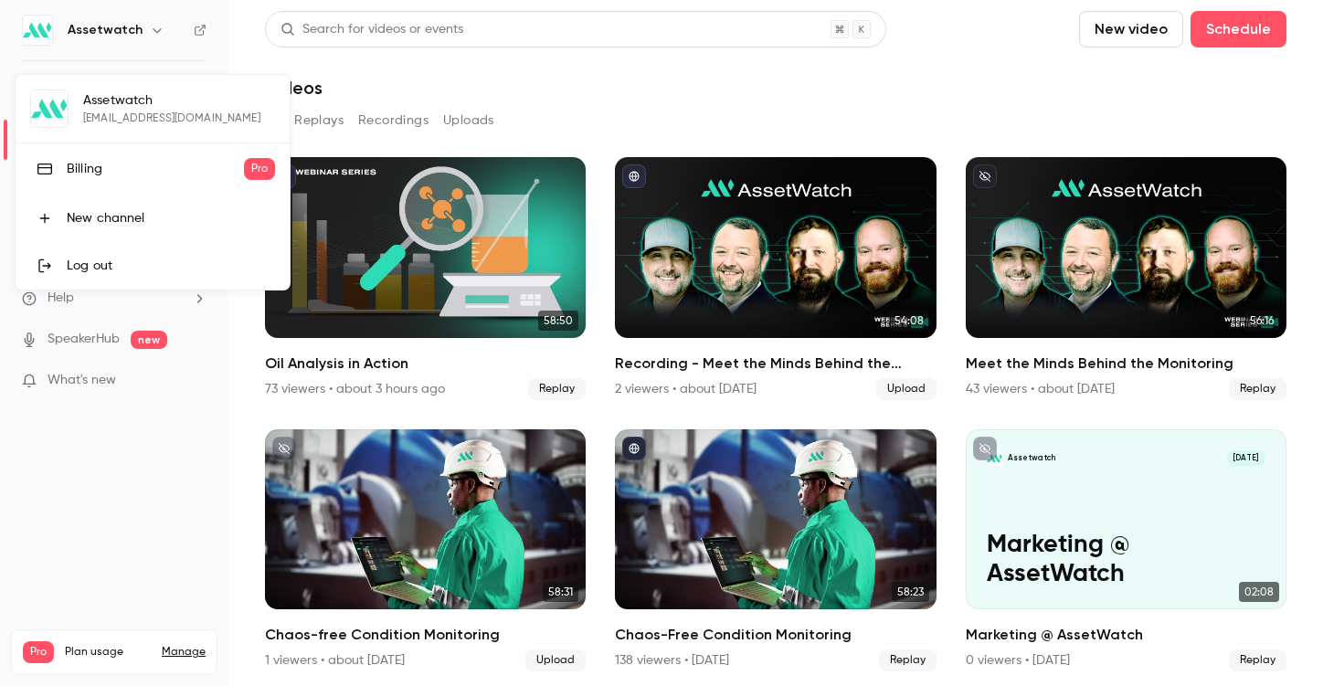
click at [503, 67] on div at bounding box center [661, 343] width 1323 height 686
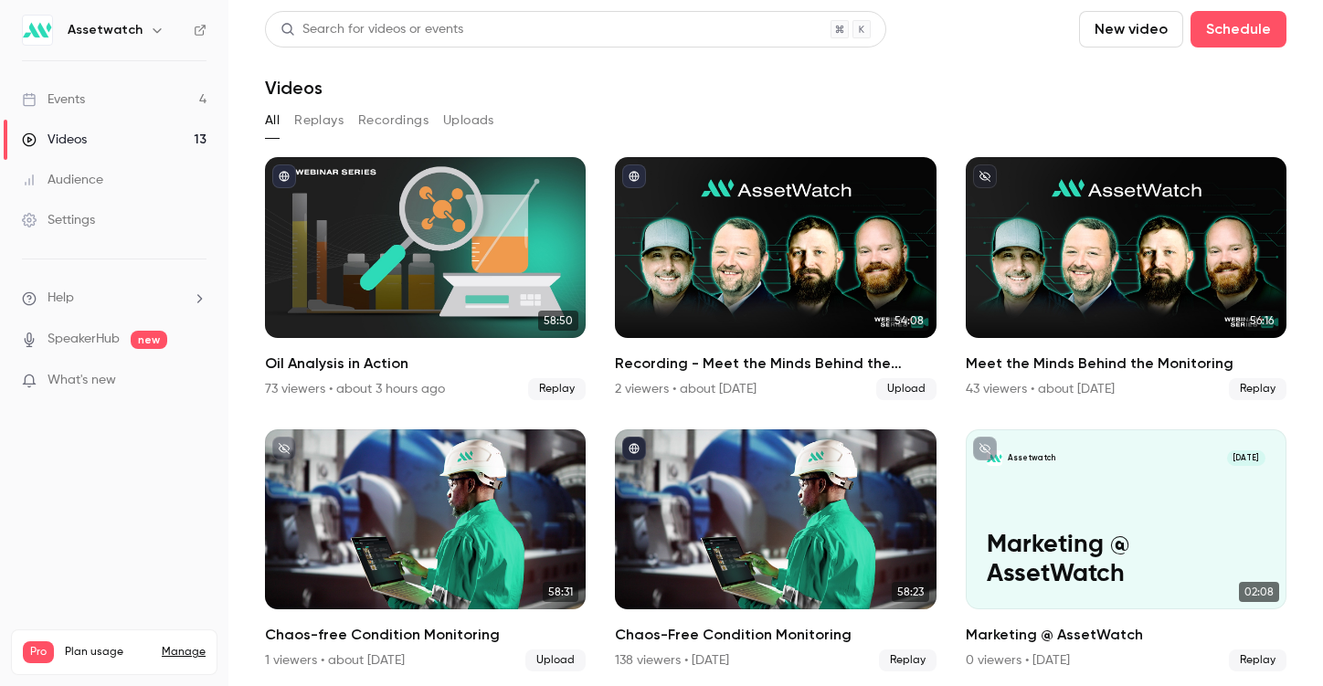
click at [59, 107] on div "Events" at bounding box center [53, 99] width 63 height 18
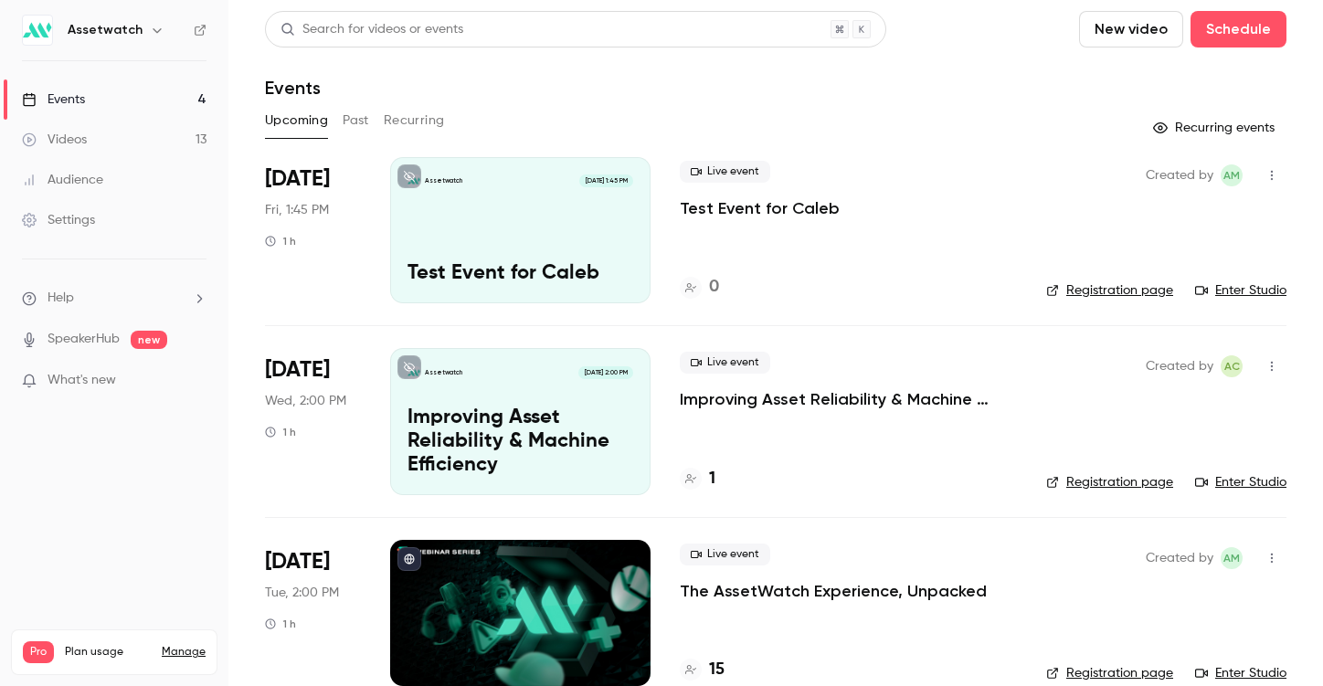
click at [90, 144] on link "Videos 13" at bounding box center [114, 140] width 228 height 40
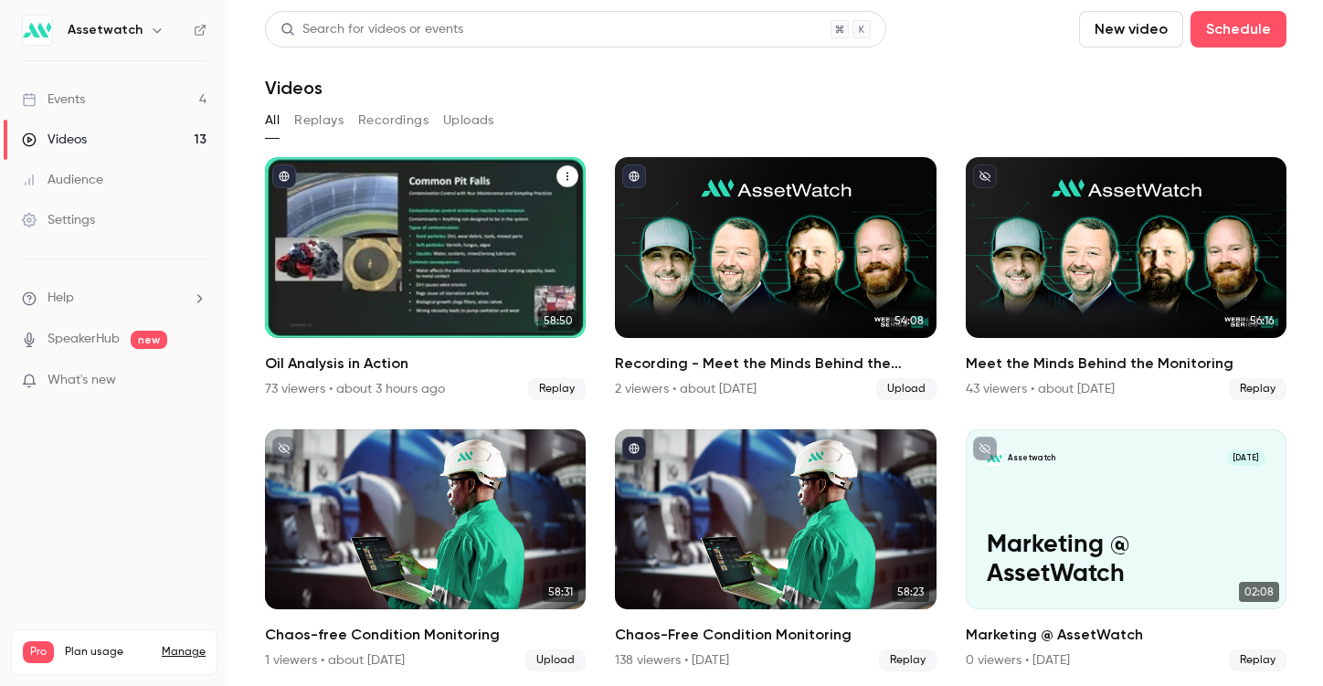
click at [325, 208] on div "Oil Analysis in Action" at bounding box center [425, 247] width 321 height 181
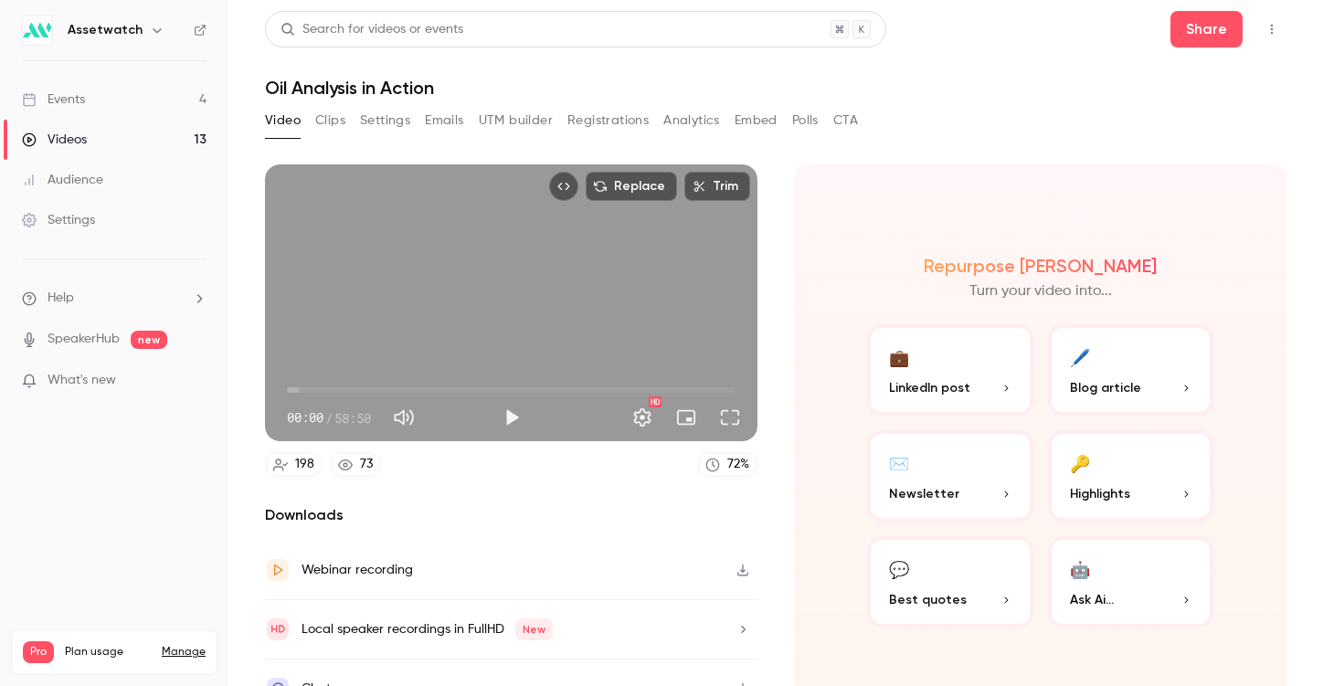
click at [317, 129] on button "Clips" at bounding box center [330, 120] width 30 height 29
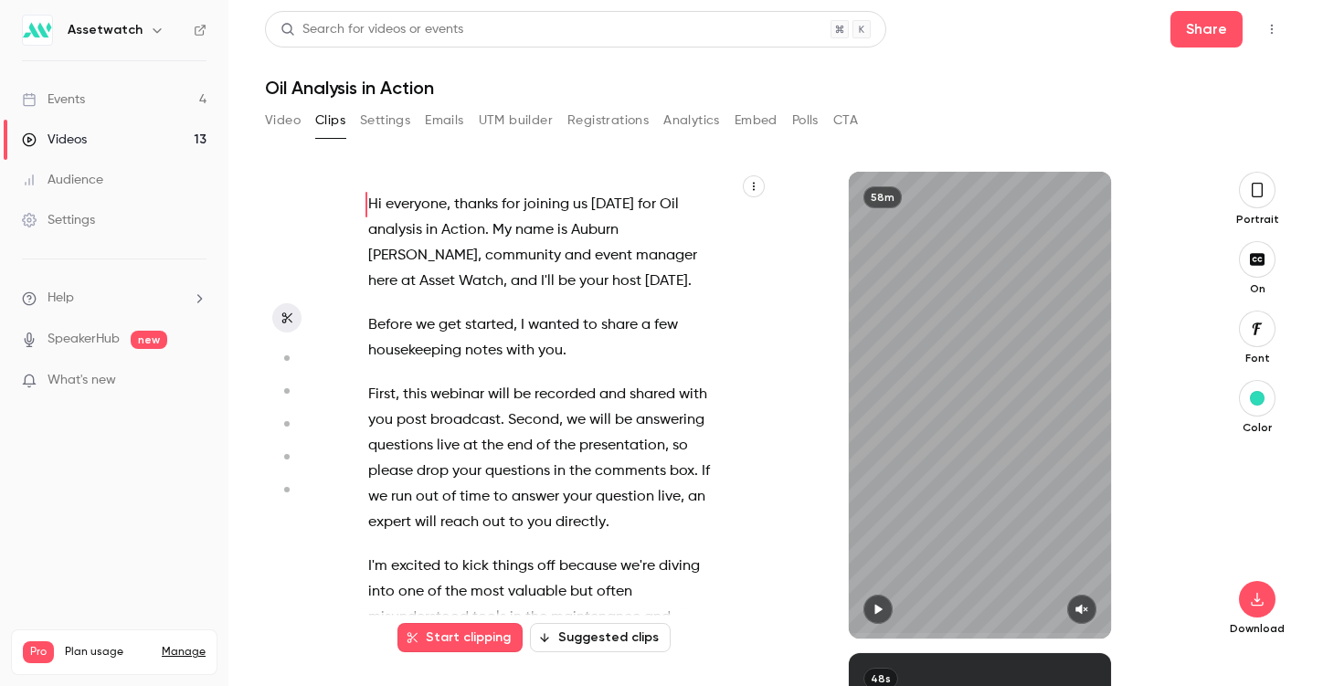
click at [630, 629] on button "Suggested clips" at bounding box center [600, 637] width 141 height 29
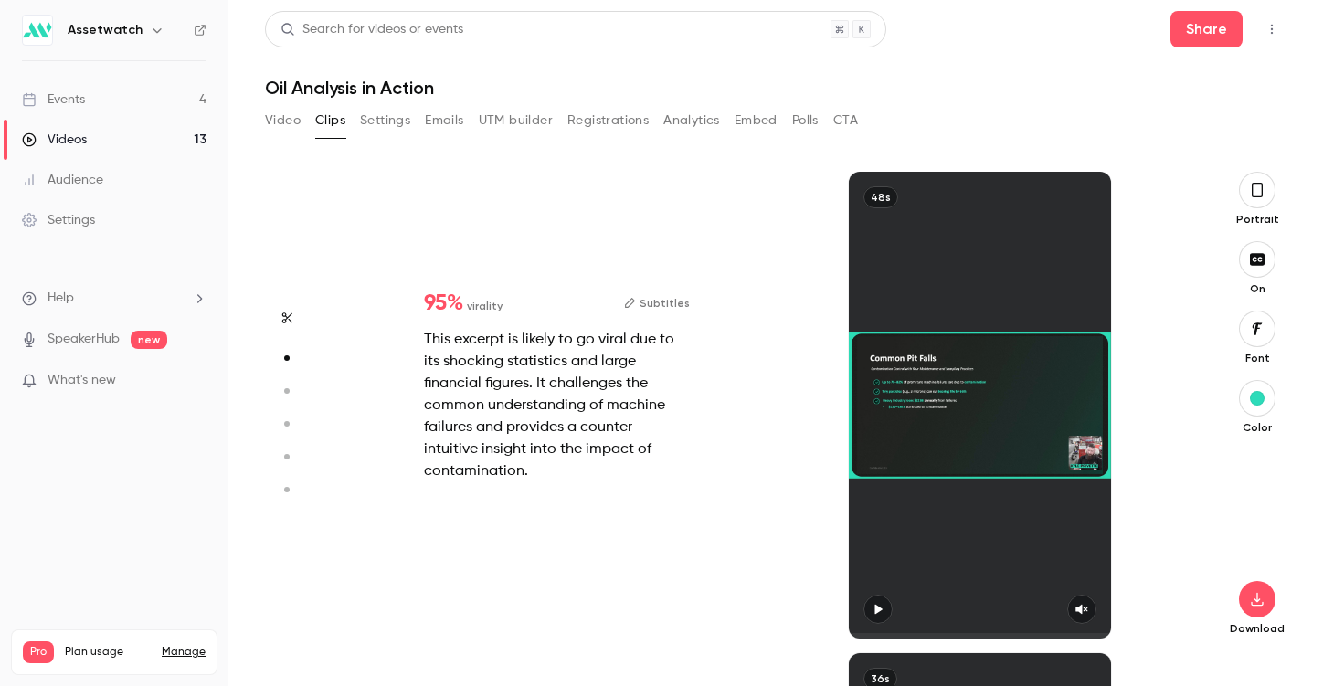
scroll to position [481, 0]
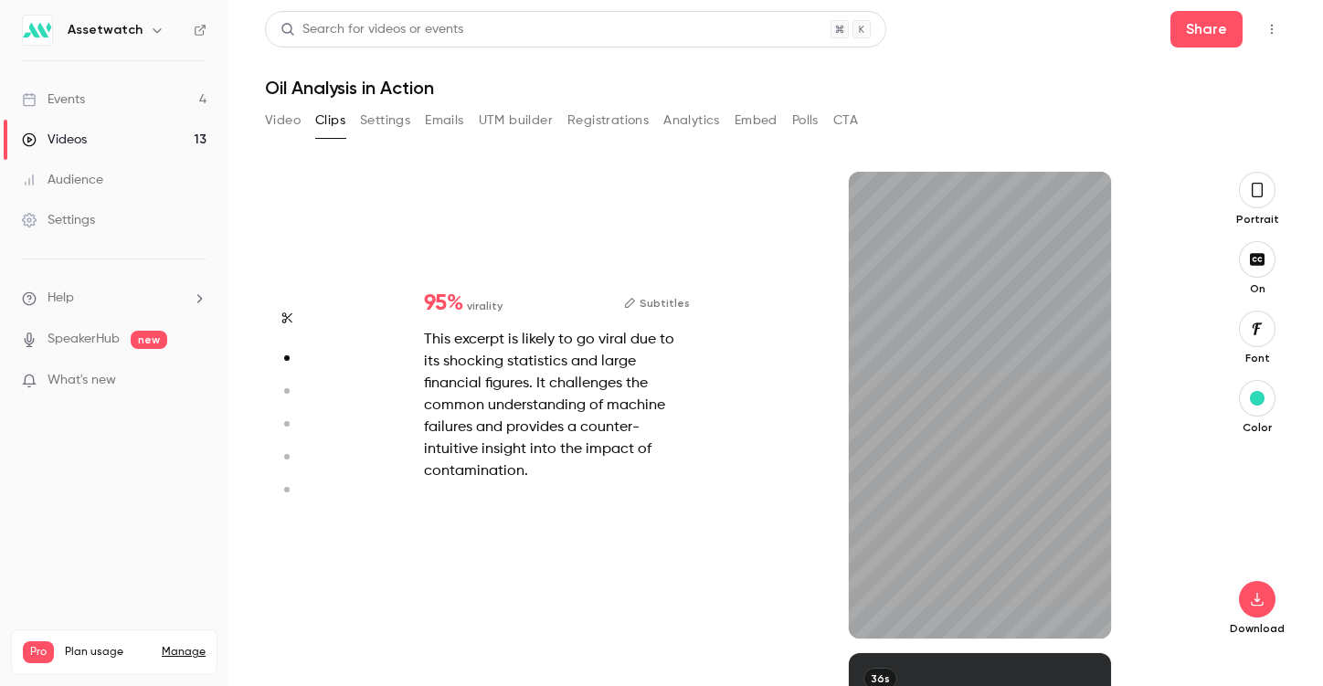
type input "****"
